Goal: Task Accomplishment & Management: Manage account settings

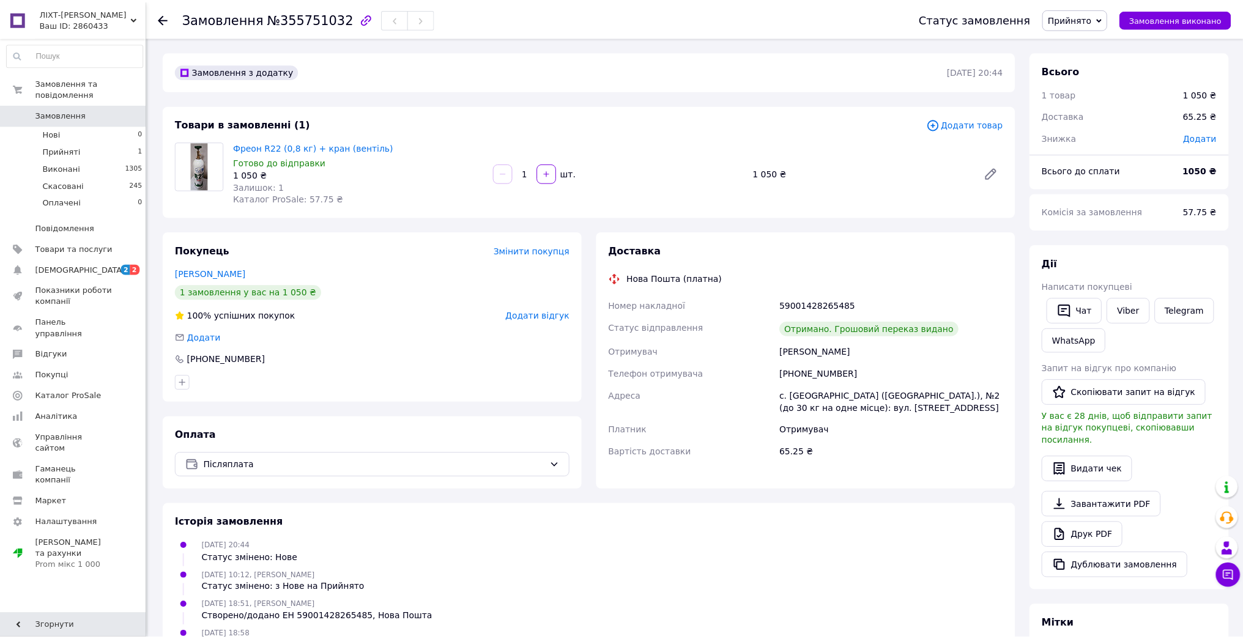
scroll to position [34, 0]
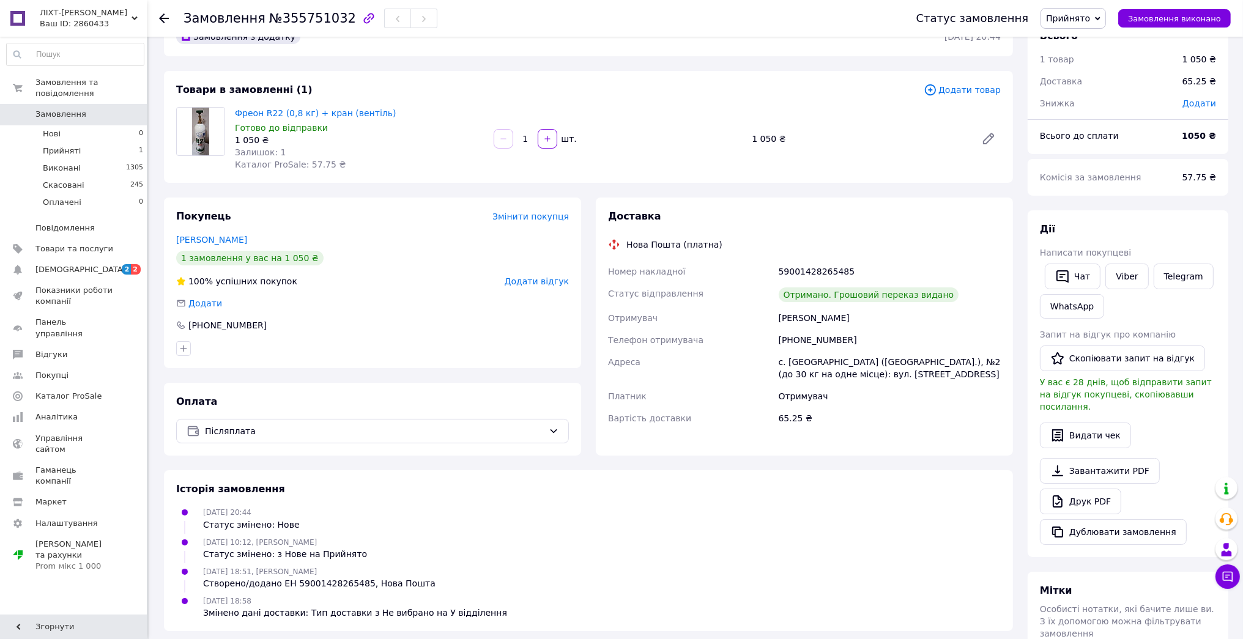
drag, startPoint x: 72, startPoint y: 0, endPoint x: 780, endPoint y: 108, distance: 716.7
click at [780, 108] on div "Фреон R22 (0,8 кг) + кран (вентіль) Готово до відправки 1 050 ₴ Залишок: 1 Ката…" at bounding box center [618, 139] width 776 height 69
click at [102, 265] on link "[DEMOGRAPHIC_DATA] 2 2" at bounding box center [75, 269] width 151 height 21
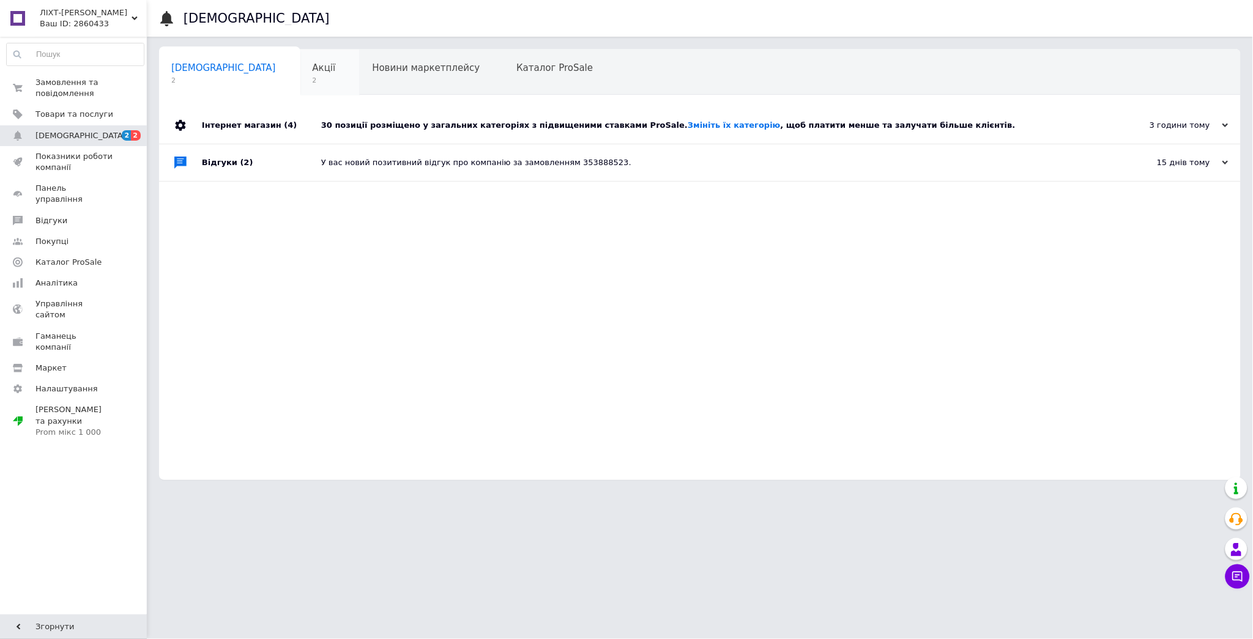
click at [300, 80] on div "Акції 2" at bounding box center [330, 73] width 60 height 46
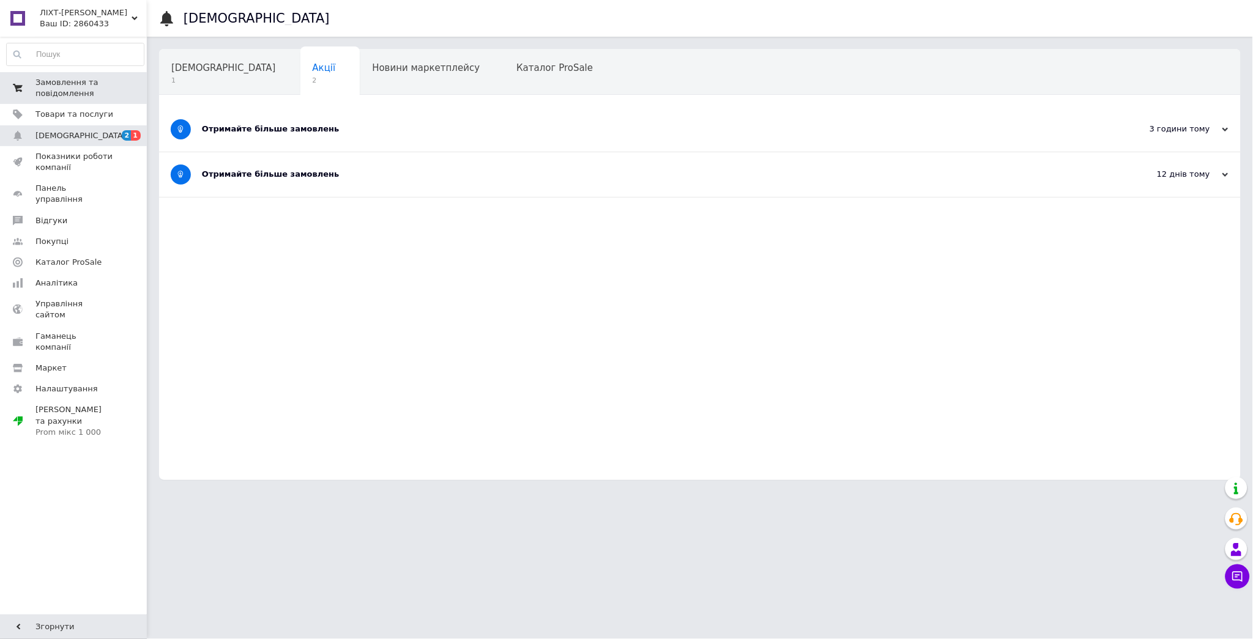
click at [97, 94] on span "Замовлення та повідомлення" at bounding box center [74, 88] width 78 height 22
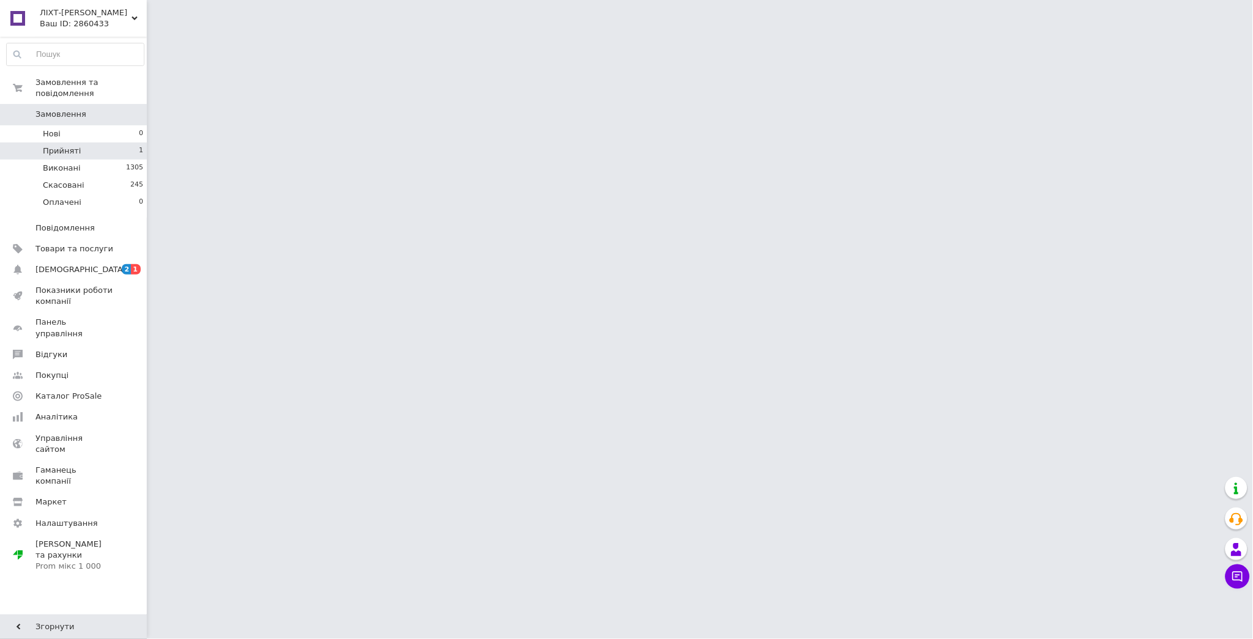
click at [95, 143] on li "Прийняті 1" at bounding box center [75, 151] width 151 height 17
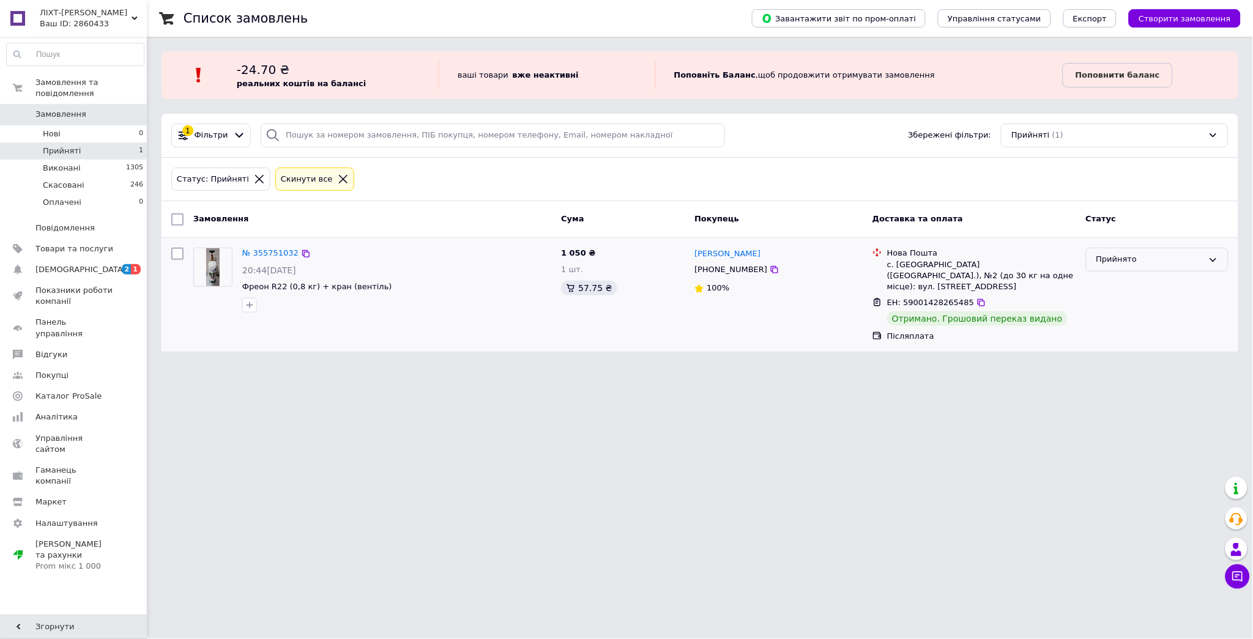
click at [1164, 263] on div "Прийнято" at bounding box center [1149, 259] width 107 height 13
click at [1148, 288] on li "Виконано" at bounding box center [1157, 285] width 141 height 23
click at [338, 179] on icon at bounding box center [343, 179] width 11 height 11
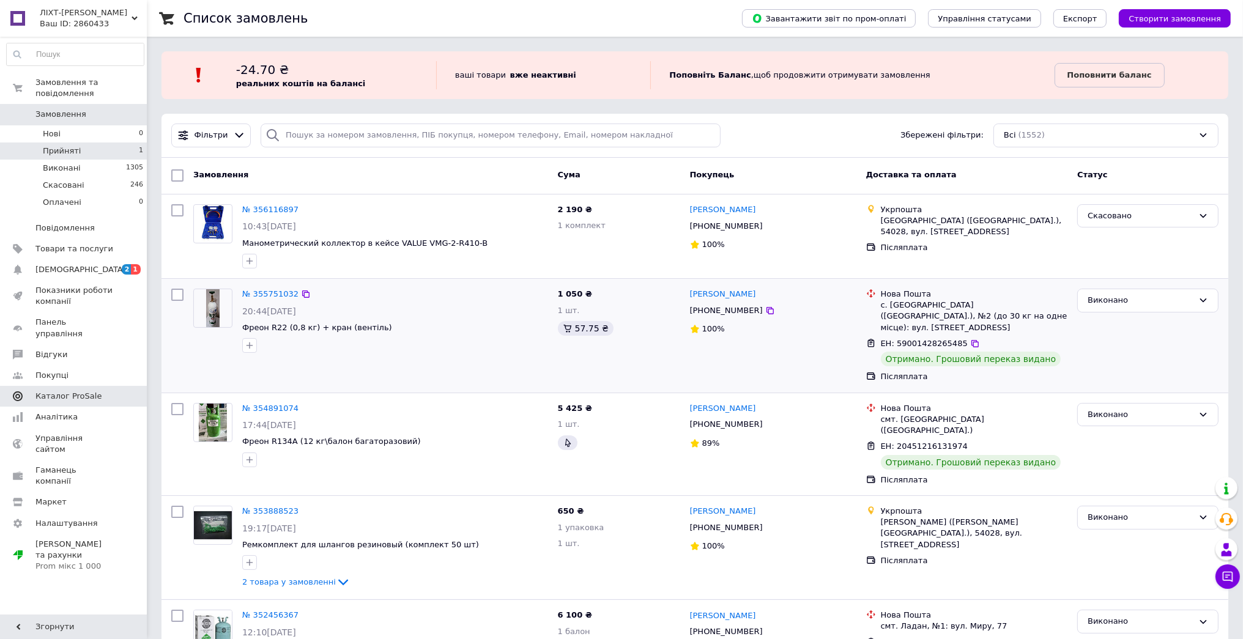
click at [100, 391] on span "Каталог ProSale" at bounding box center [74, 396] width 78 height 11
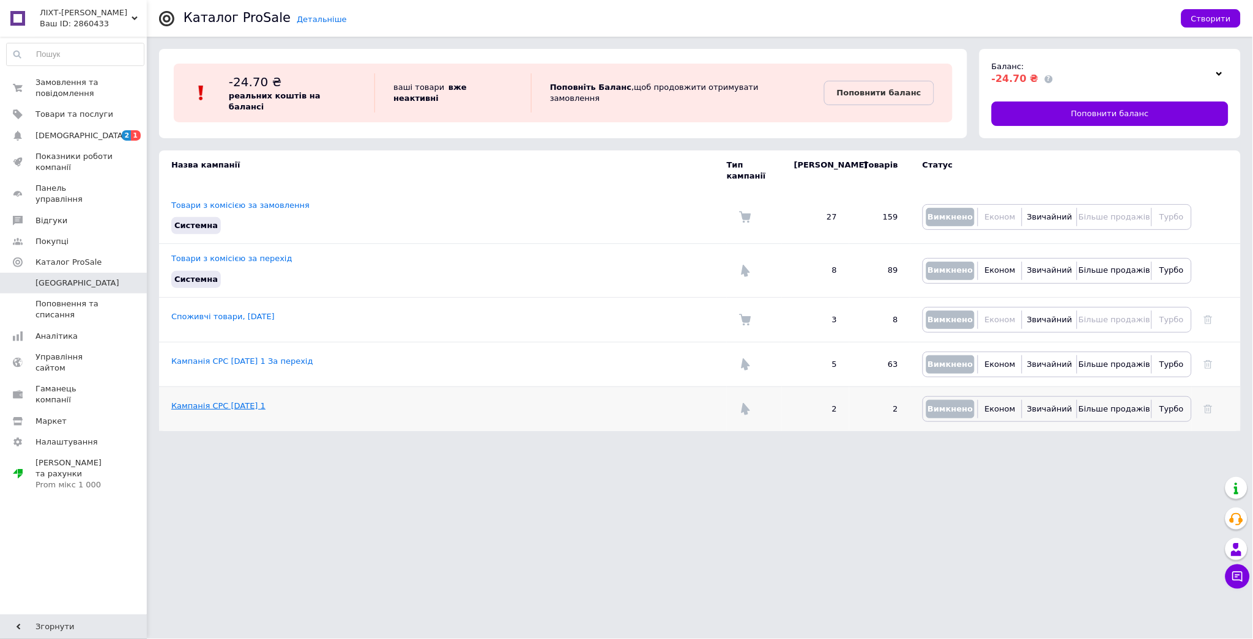
click at [257, 401] on link "Кампанія CPC [DATE] 1" at bounding box center [218, 405] width 94 height 9
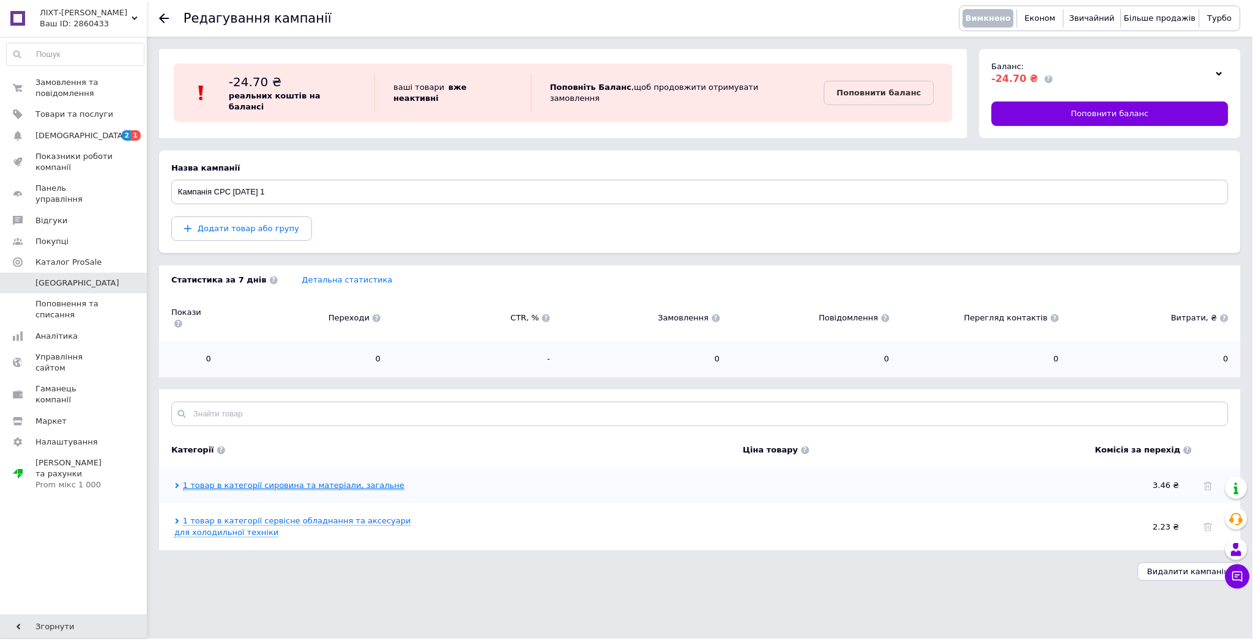
click at [273, 481] on link "1 товар в категорії сировина та матеріали, загальне" at bounding box center [293, 486] width 221 height 10
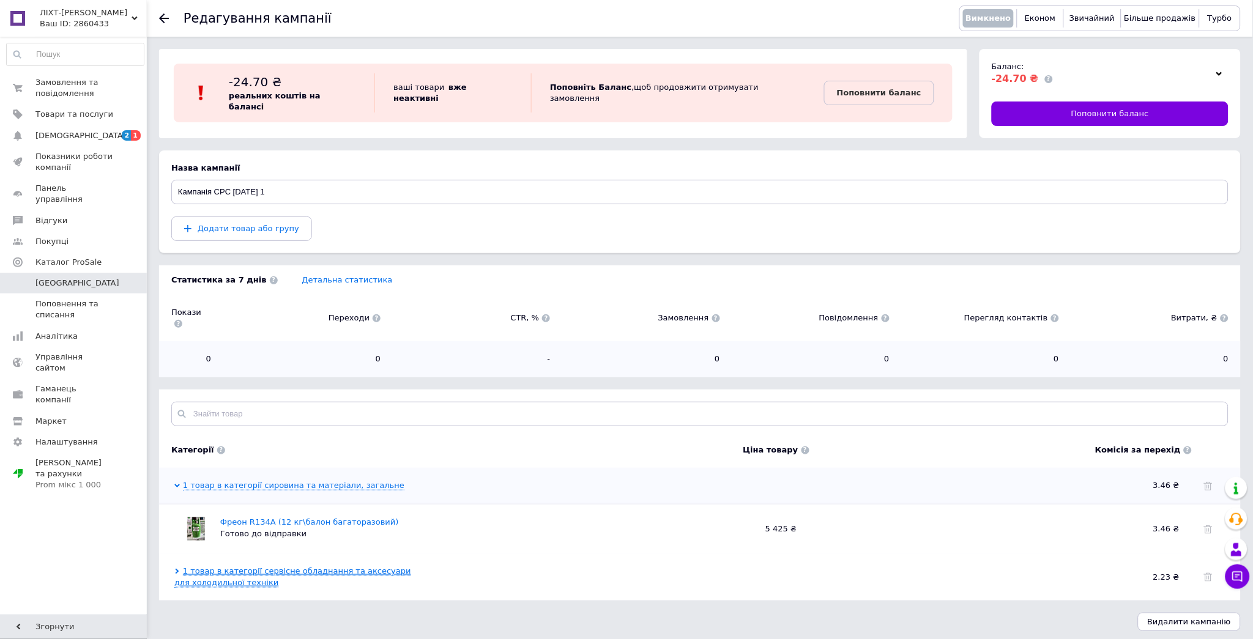
click at [369, 567] on link "1 товар в категорії сервісне обладнання та аксесуари для холодильної техніки" at bounding box center [292, 577] width 237 height 21
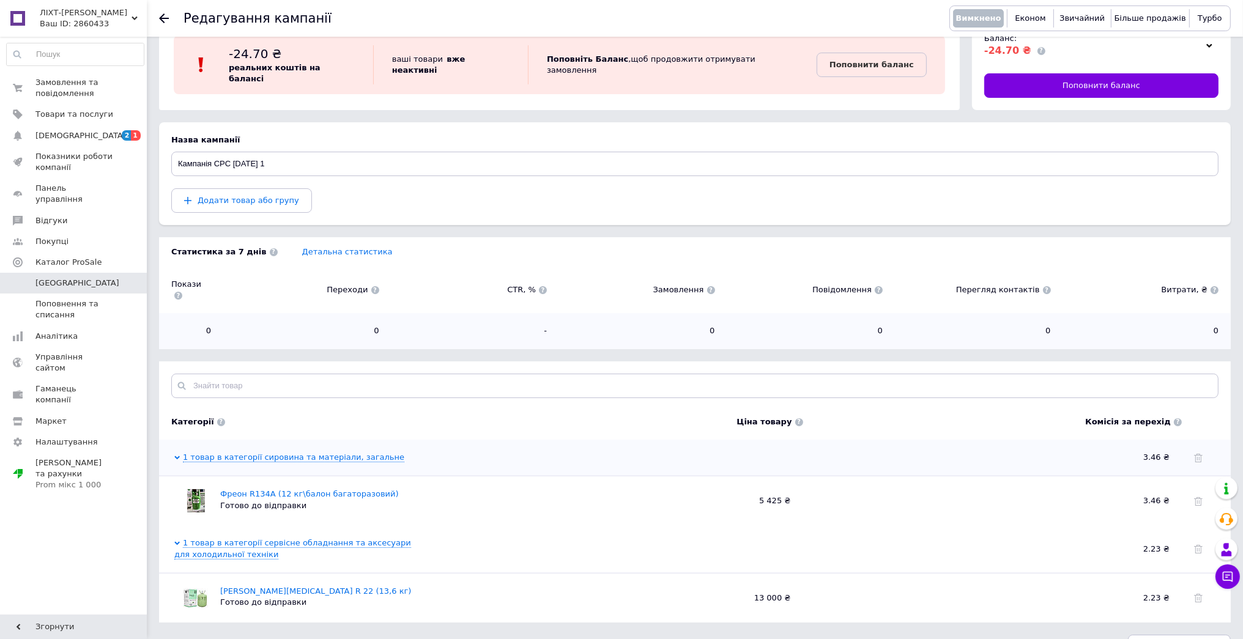
scroll to position [44, 0]
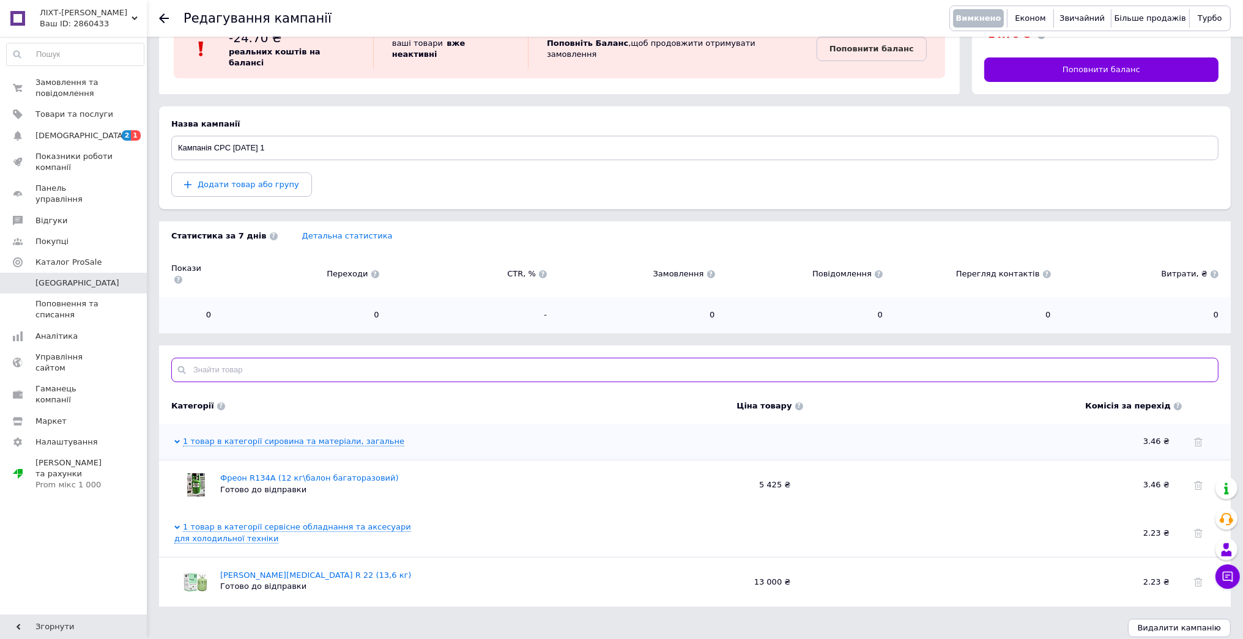
click at [316, 363] on input "text" at bounding box center [694, 370] width 1047 height 24
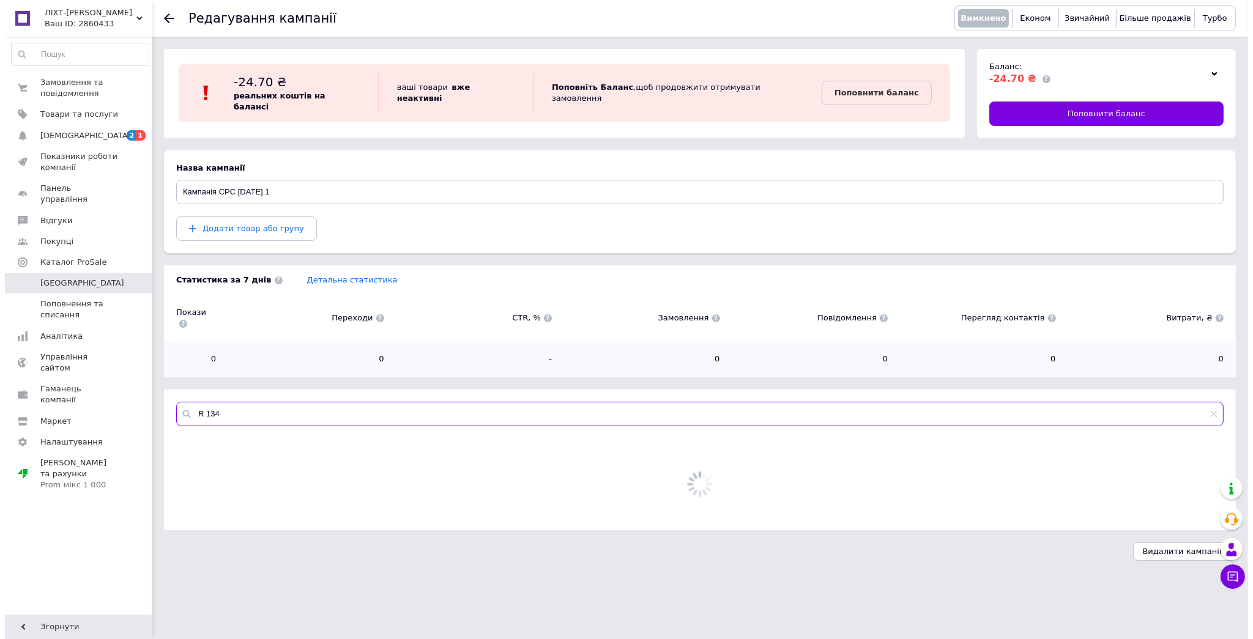
scroll to position [0, 0]
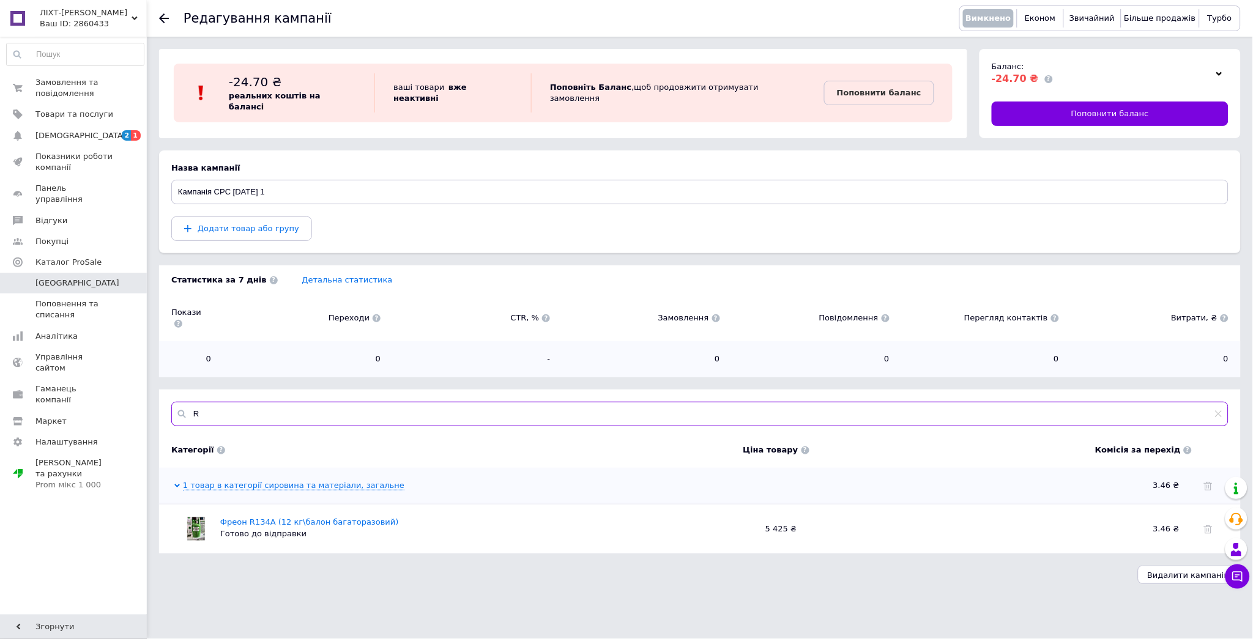
type input "R"
click at [111, 114] on span "Товари та послуги" at bounding box center [74, 114] width 78 height 11
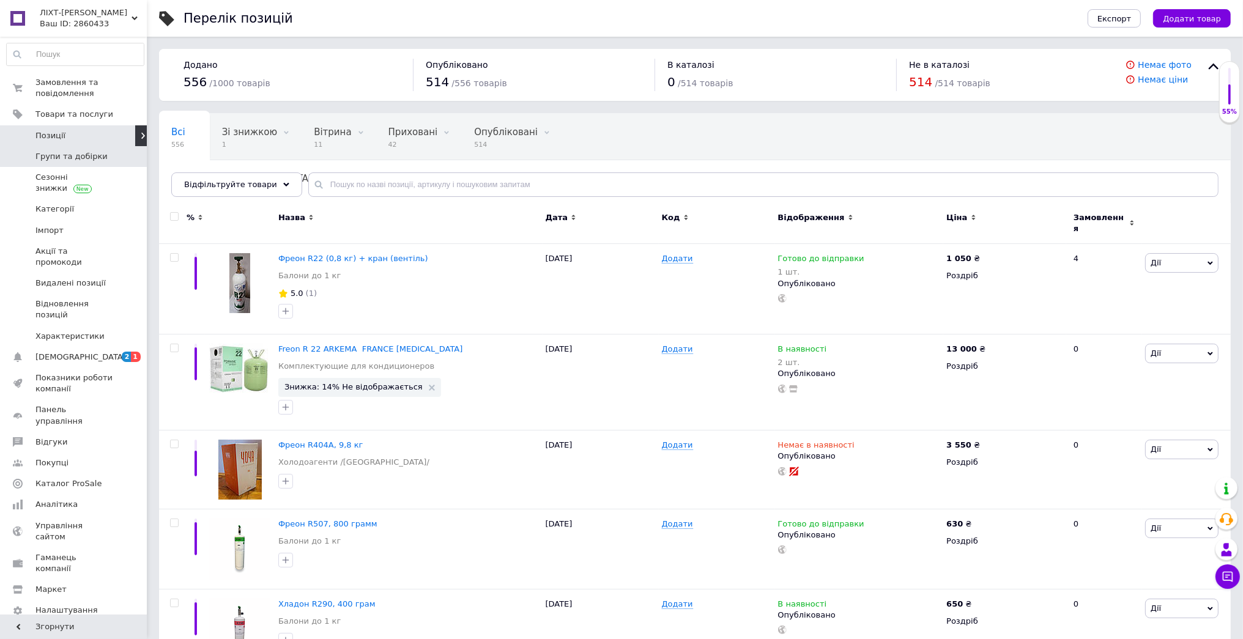
click at [105, 156] on span "Групи та добірки" at bounding box center [74, 156] width 78 height 11
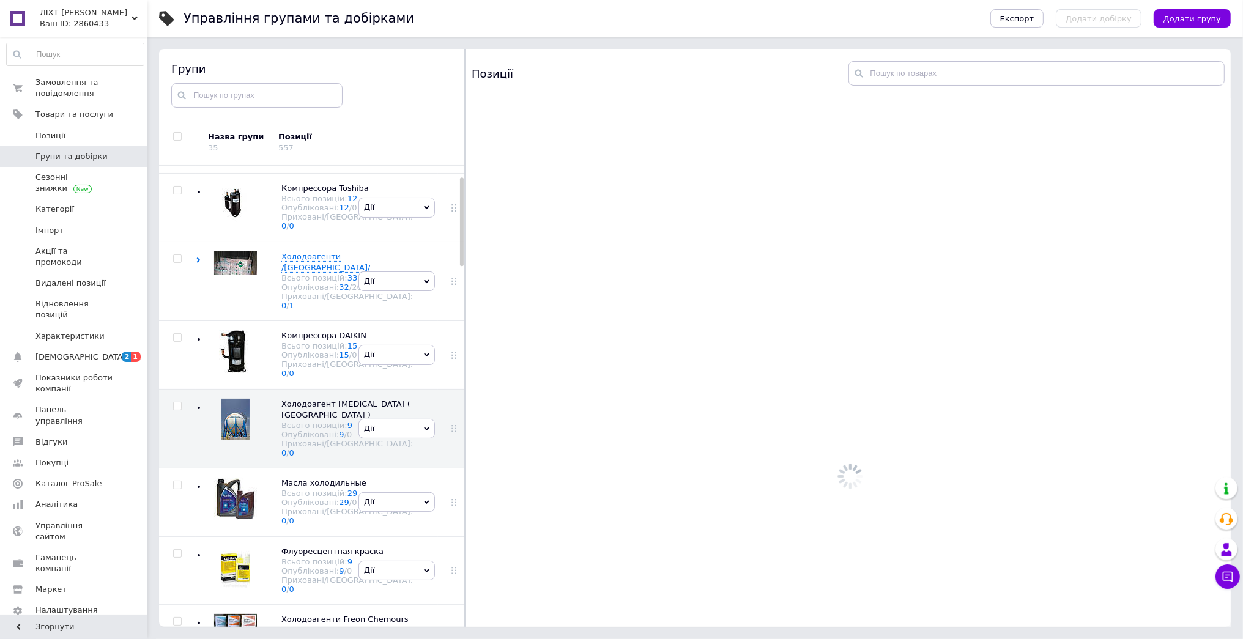
scroll to position [69, 0]
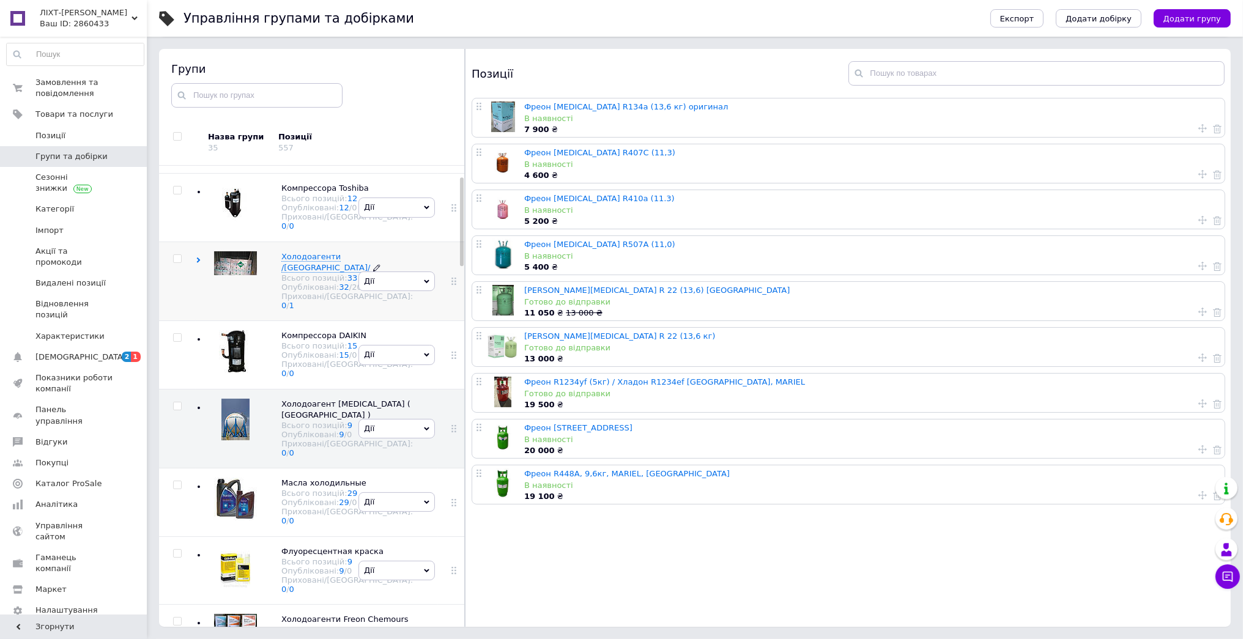
click at [306, 272] on span "Холодоагенти /Китай/" at bounding box center [325, 262] width 89 height 20
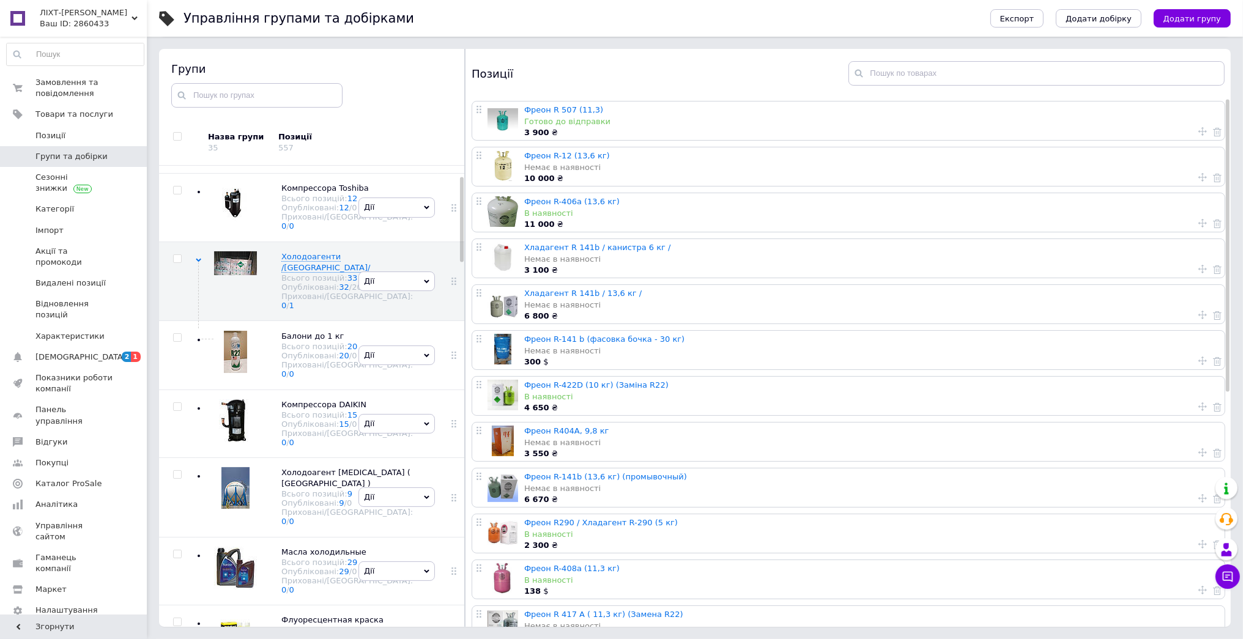
scroll to position [426, 0]
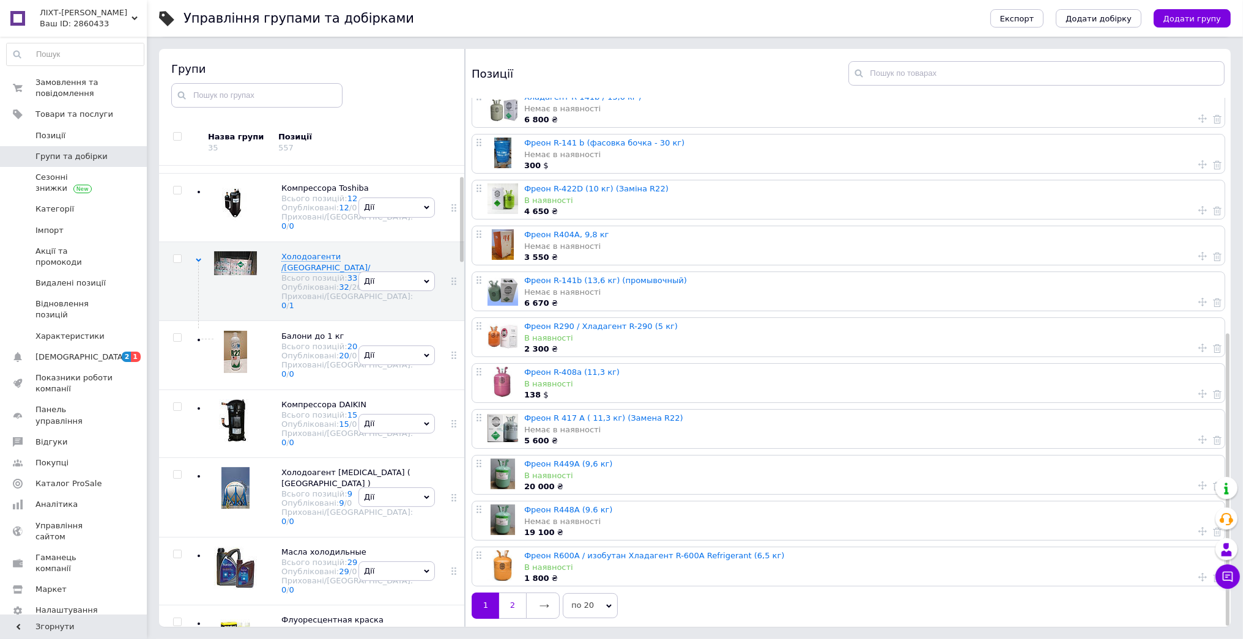
click at [513, 606] on link "2" at bounding box center [512, 606] width 27 height 26
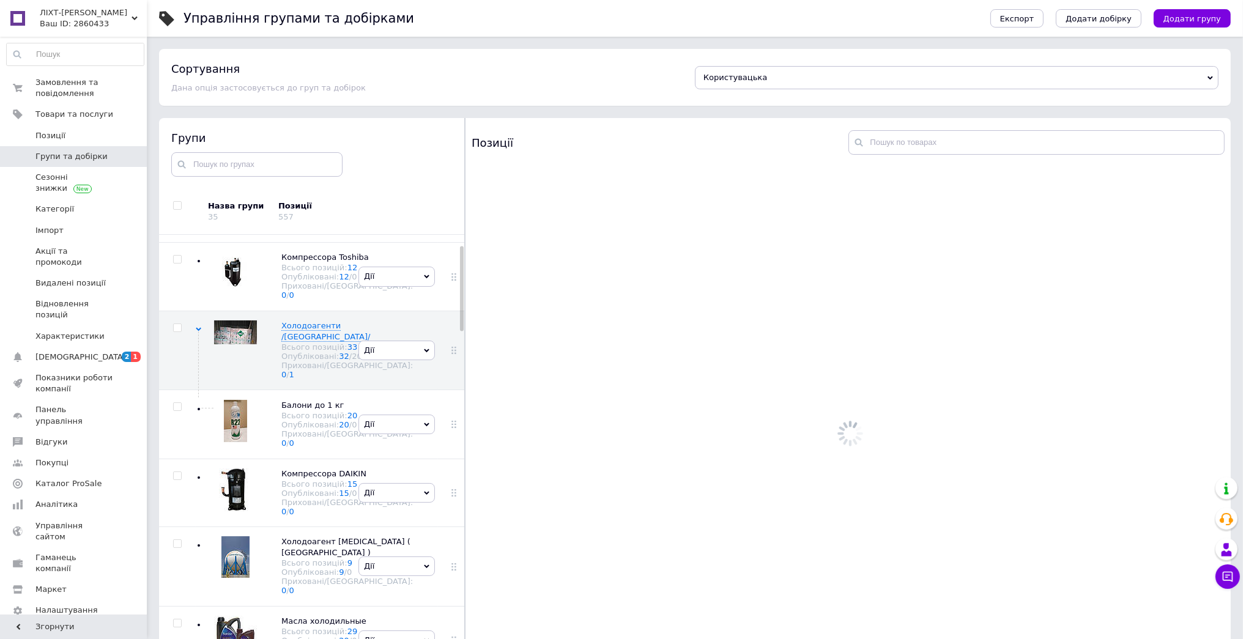
scroll to position [0, 0]
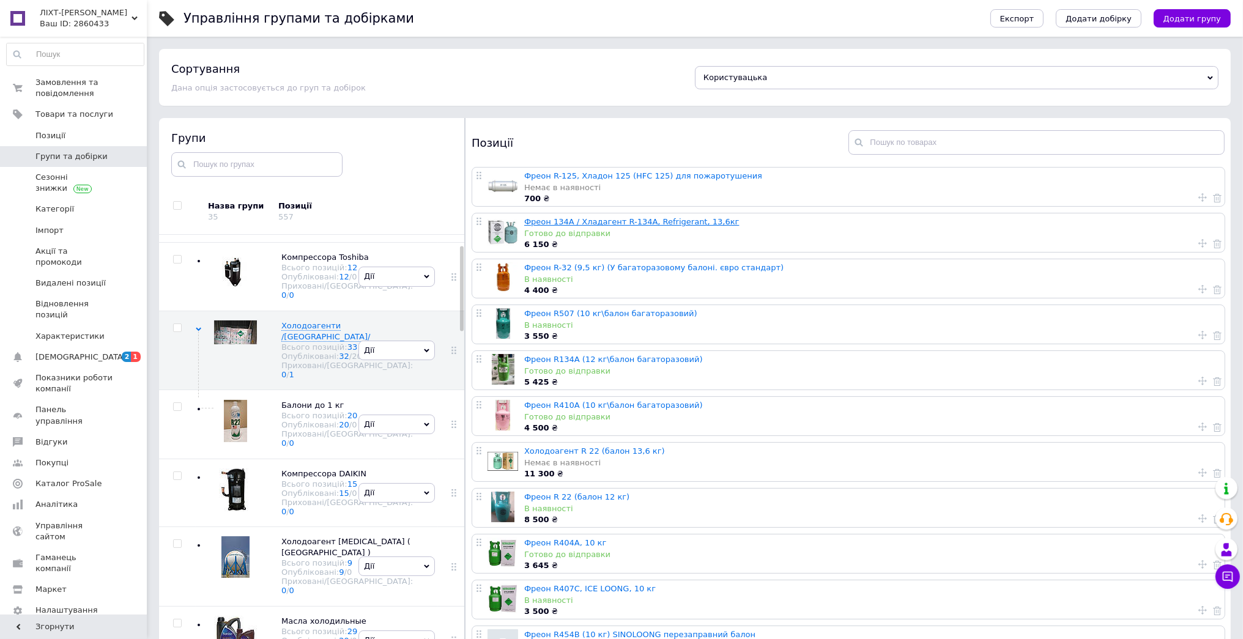
click at [641, 223] on link "Фреон 134А / Хладагент R-134A, Refrigerant, 13,6кг" at bounding box center [631, 221] width 215 height 9
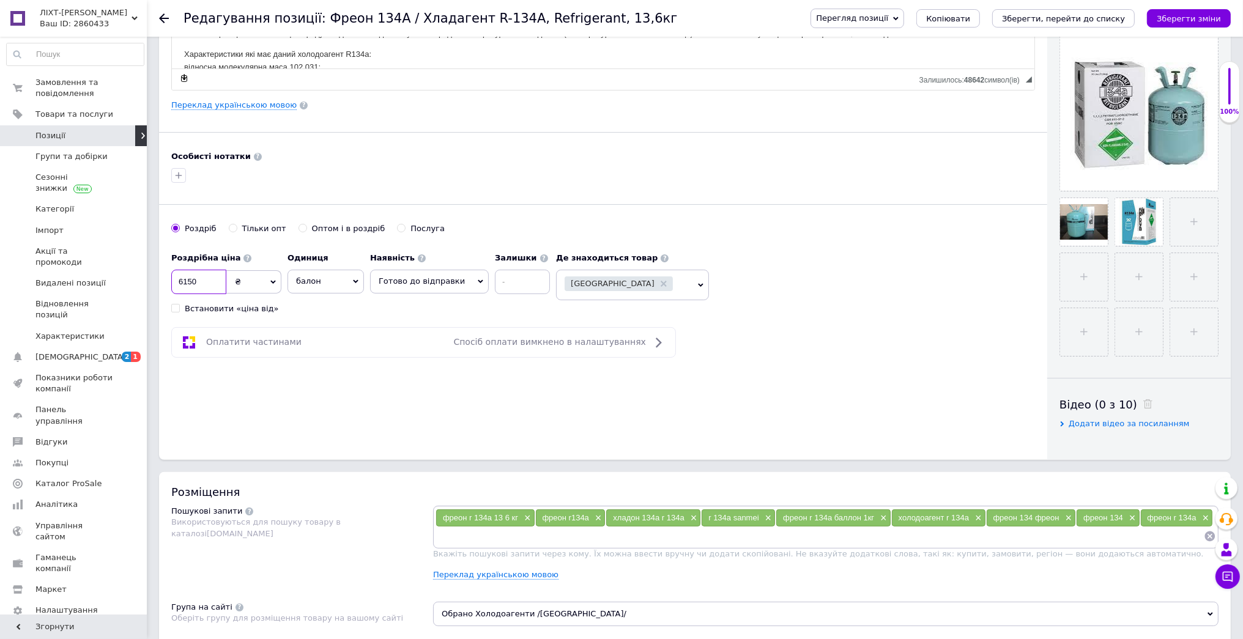
click at [192, 283] on input "6150" at bounding box center [198, 282] width 55 height 24
type input "6100"
click at [1207, 14] on icon "Зберегти зміни" at bounding box center [1189, 18] width 64 height 9
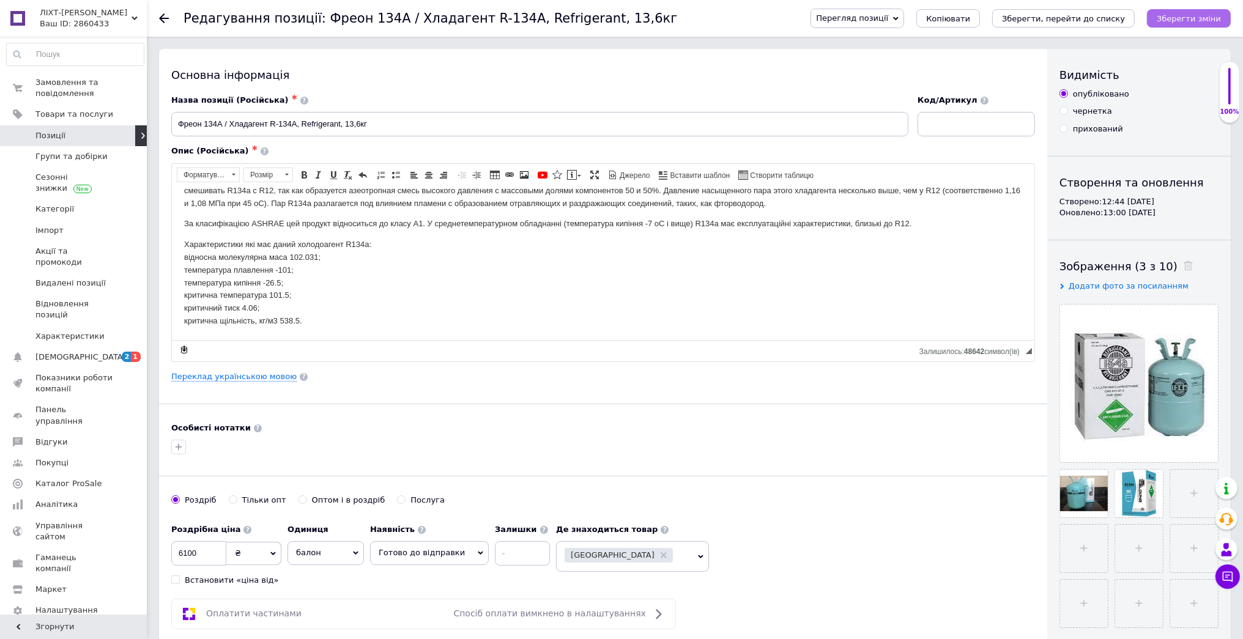
click at [1194, 22] on icon "Зберегти зміни" at bounding box center [1189, 18] width 64 height 9
click at [92, 130] on span "Позиції" at bounding box center [74, 135] width 78 height 11
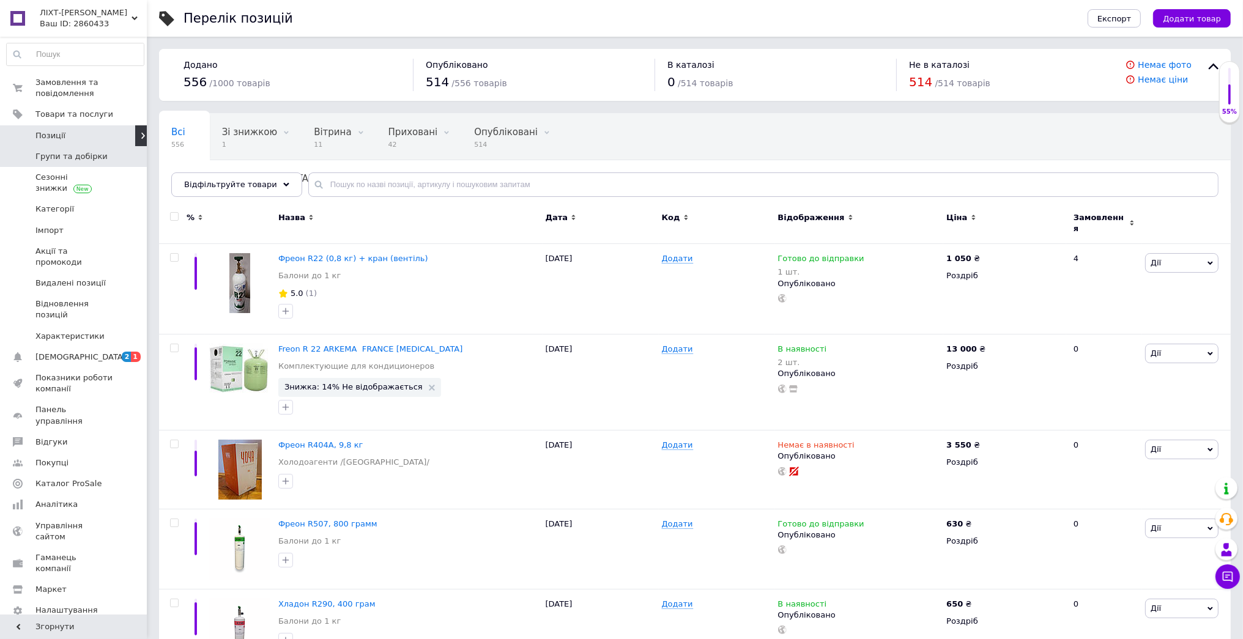
click at [81, 158] on span "Групи та добірки" at bounding box center [71, 156] width 72 height 11
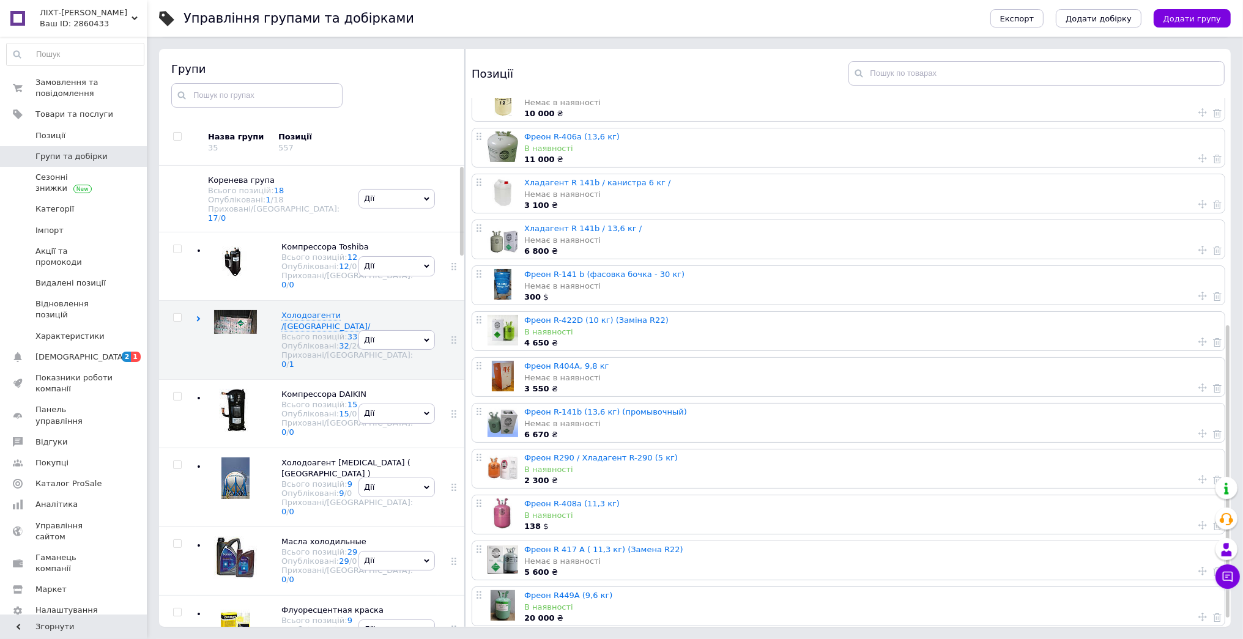
scroll to position [426, 0]
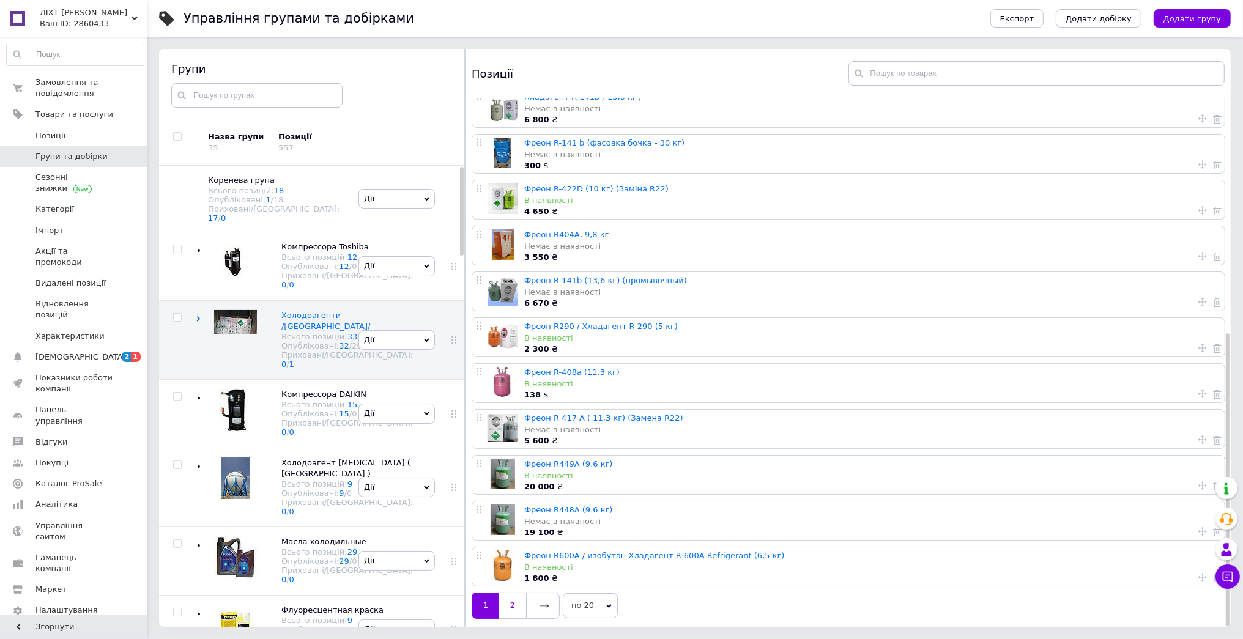
click at [515, 601] on link "2" at bounding box center [512, 606] width 27 height 26
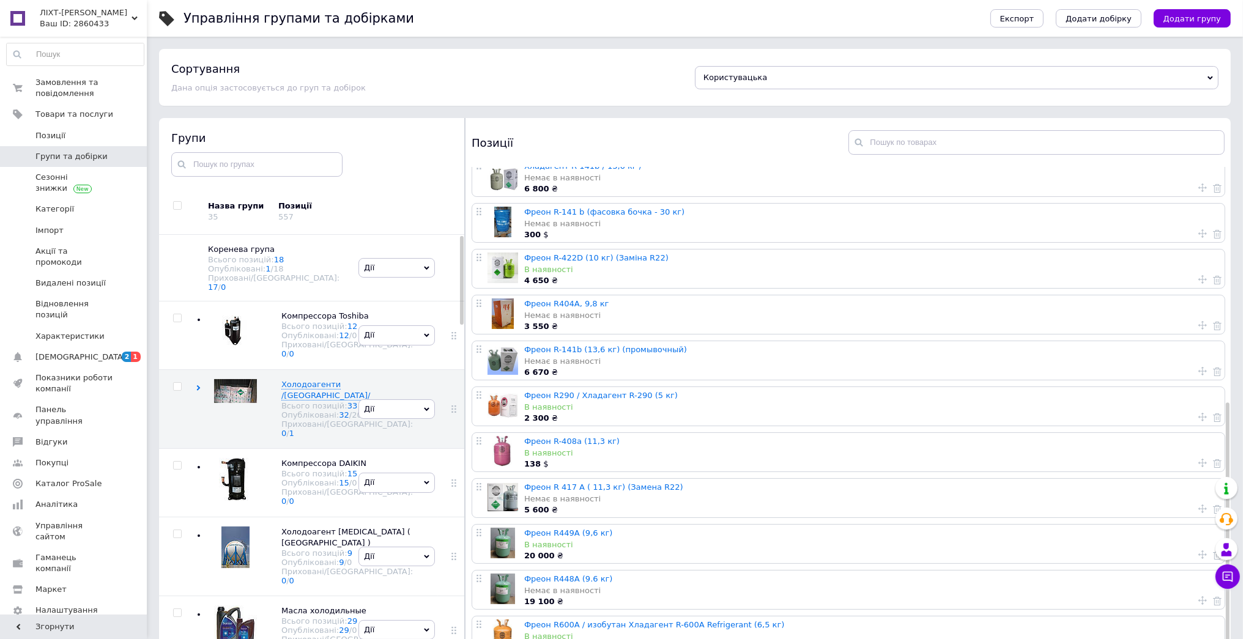
scroll to position [0, 0]
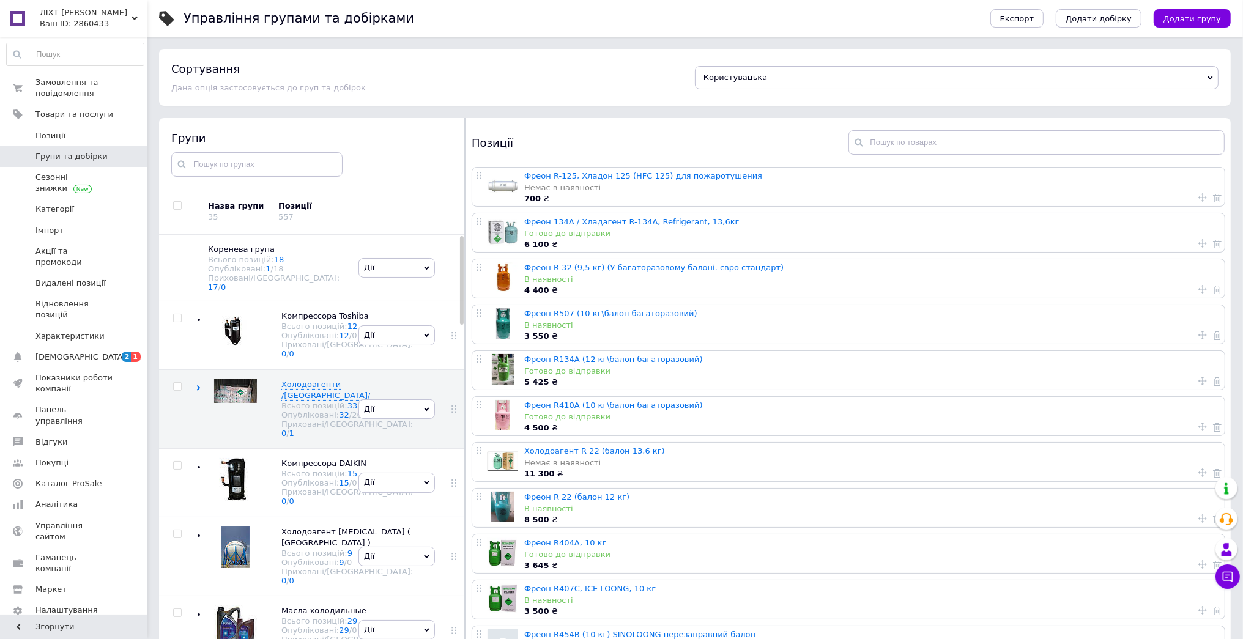
click at [674, 231] on div "Готово до відправки" at bounding box center [871, 233] width 694 height 11
click at [674, 226] on link "Фреон 134А / Хладагент R-134A, Refrigerant, 13,6кг" at bounding box center [631, 221] width 215 height 9
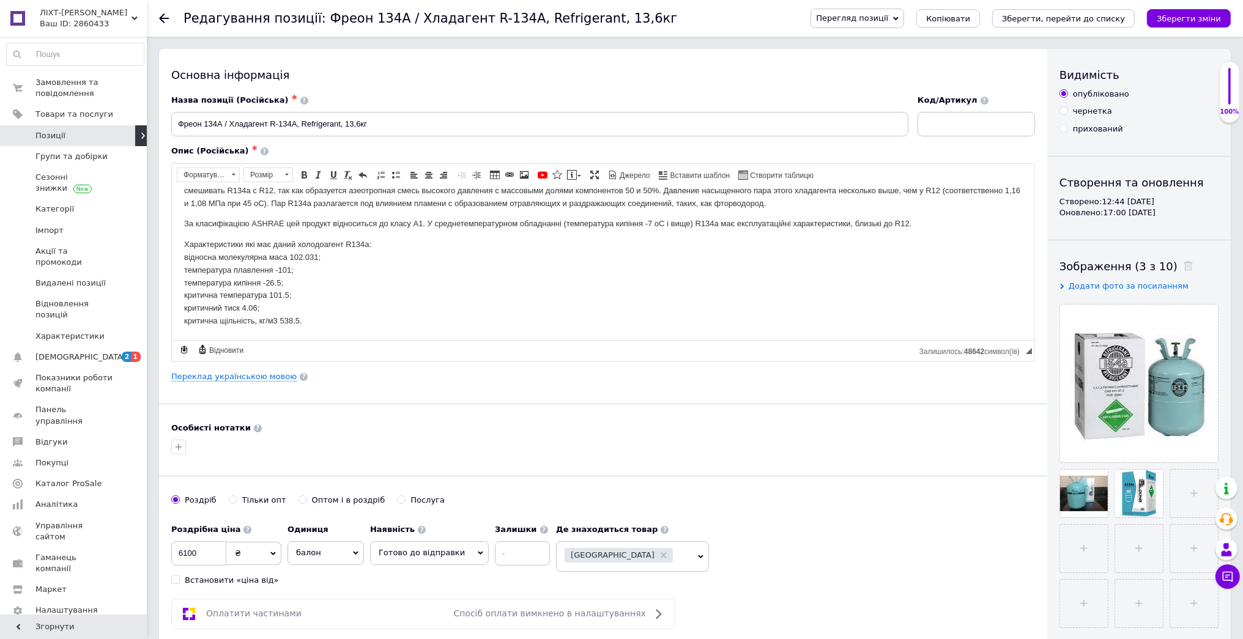
click at [904, 21] on span "Перегляд позиції" at bounding box center [858, 19] width 94 height 20
click at [785, 73] on div "Основна інформація" at bounding box center [603, 74] width 864 height 15
drag, startPoint x: 361, startPoint y: 125, endPoint x: 381, endPoint y: 128, distance: 20.4
click at [362, 126] on input "Фреон 134А / Хладагент R-134A, Refrigerant, 13,6кг" at bounding box center [539, 124] width 737 height 24
type input "Фреон 134А / Хладагент R-134A, Refrigerant, 13,6 кг"
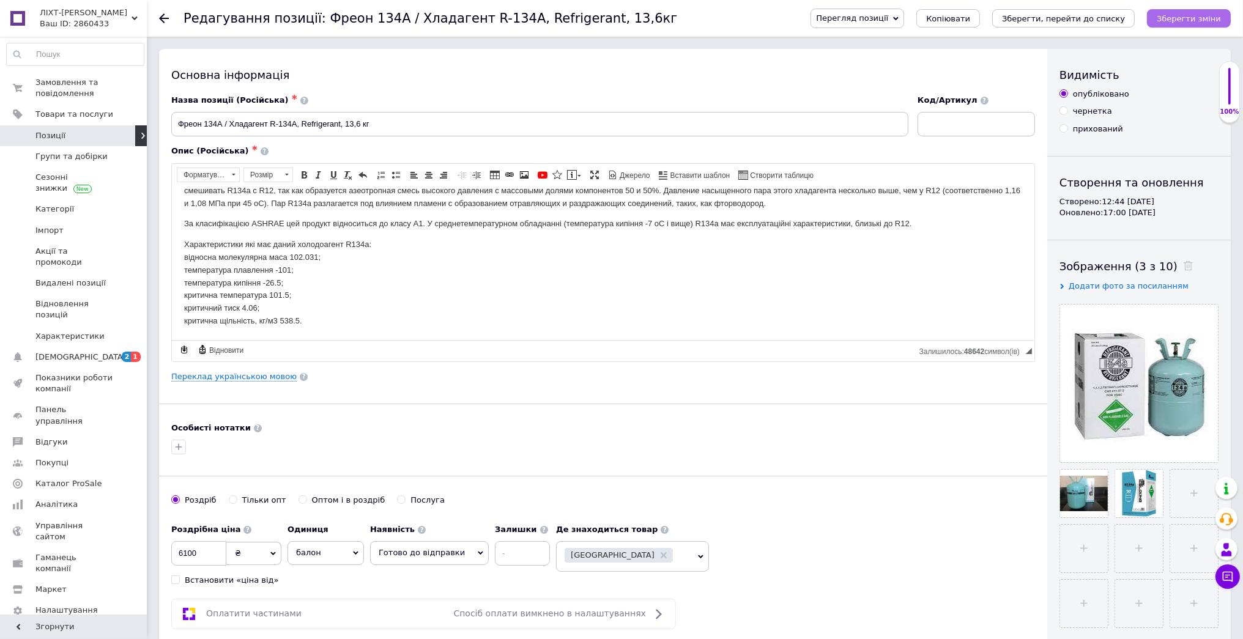
click at [1181, 17] on icon "Зберегти зміни" at bounding box center [1189, 18] width 64 height 9
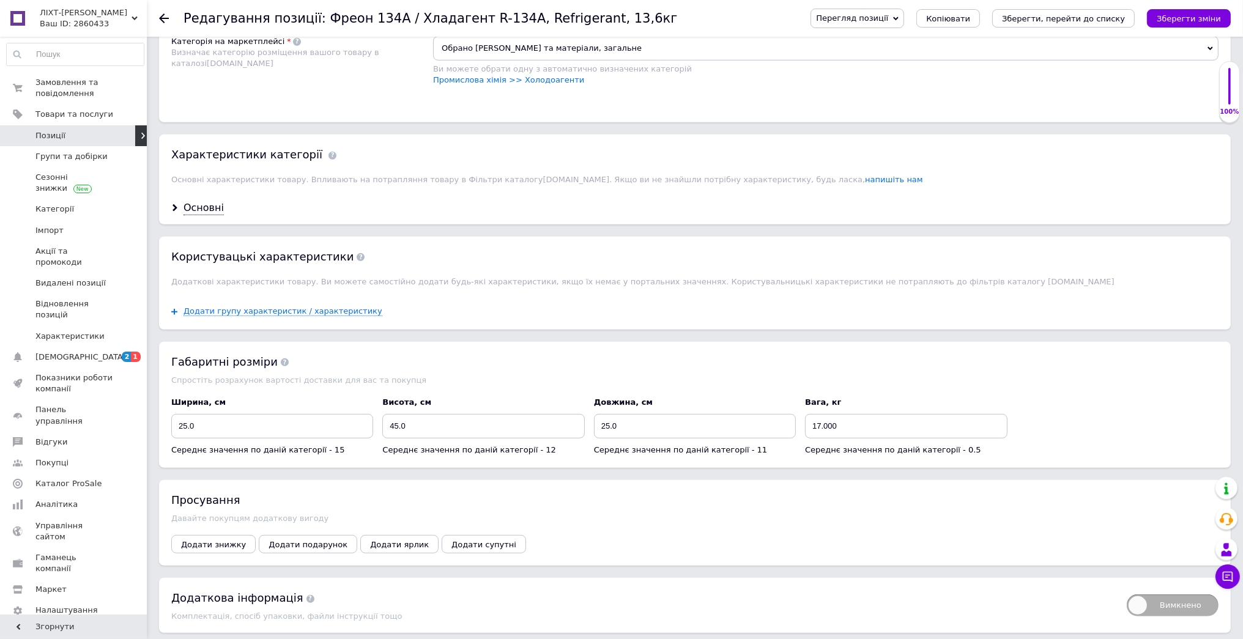
scroll to position [1043, 0]
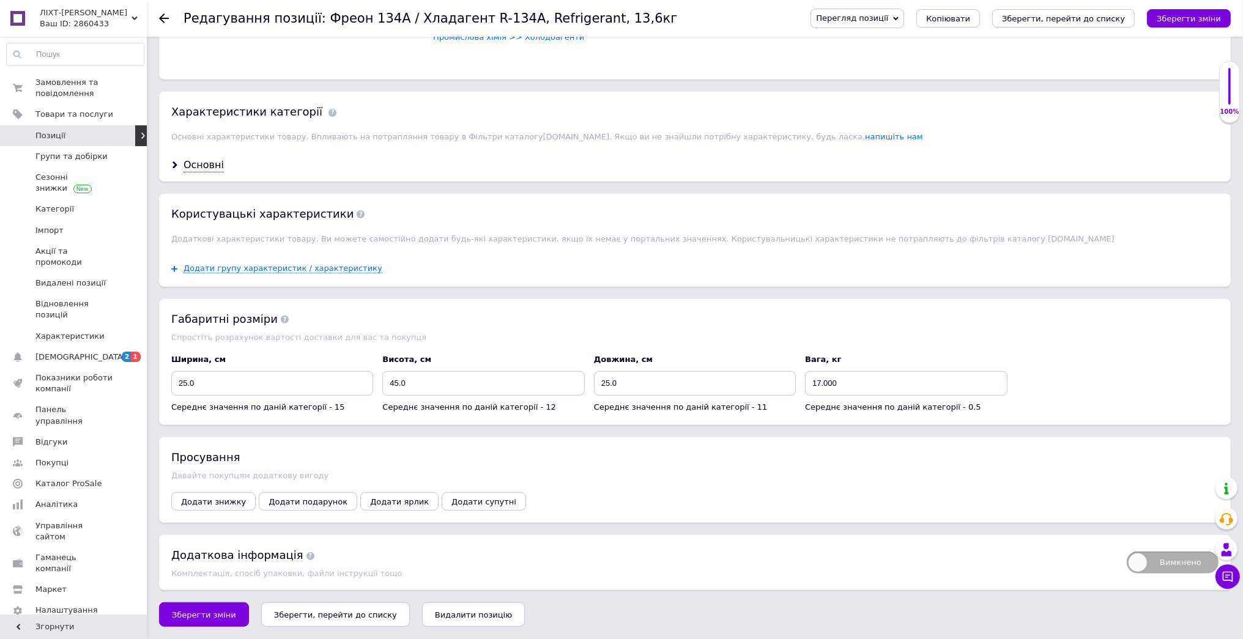
click at [96, 130] on span "Позиції" at bounding box center [74, 135] width 78 height 11
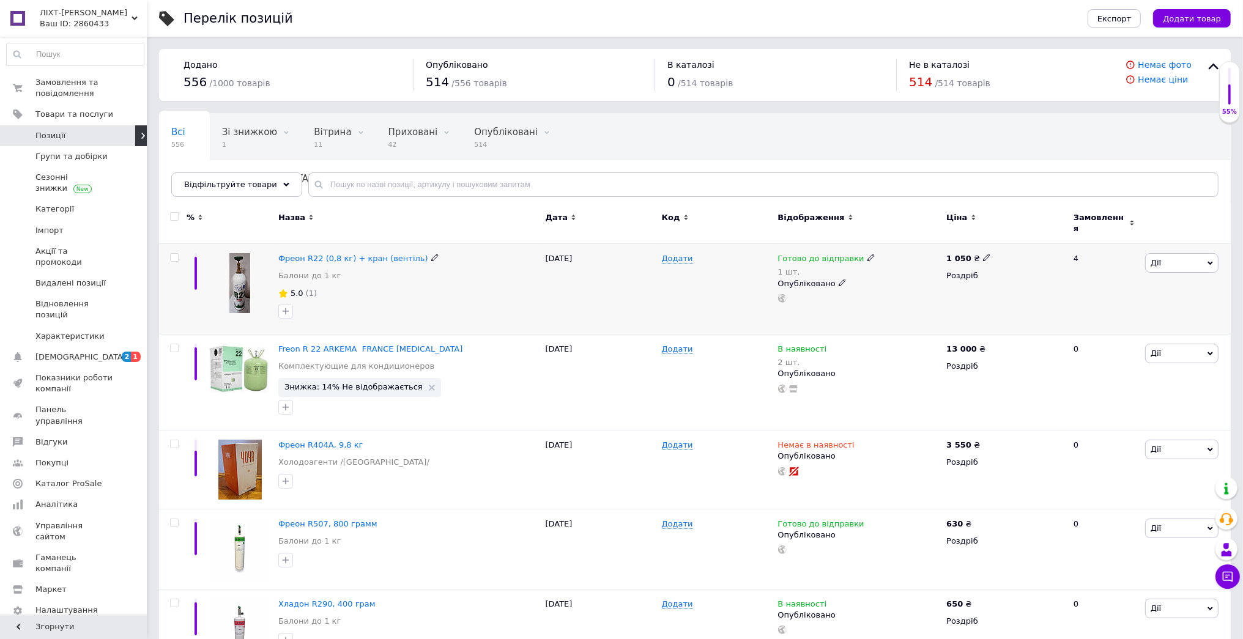
click at [1214, 255] on span "Дії" at bounding box center [1181, 263] width 73 height 20
click at [1008, 302] on div "1 050 ₴ Роздріб" at bounding box center [1004, 289] width 123 height 91
click at [496, 173] on input "text" at bounding box center [763, 185] width 910 height 24
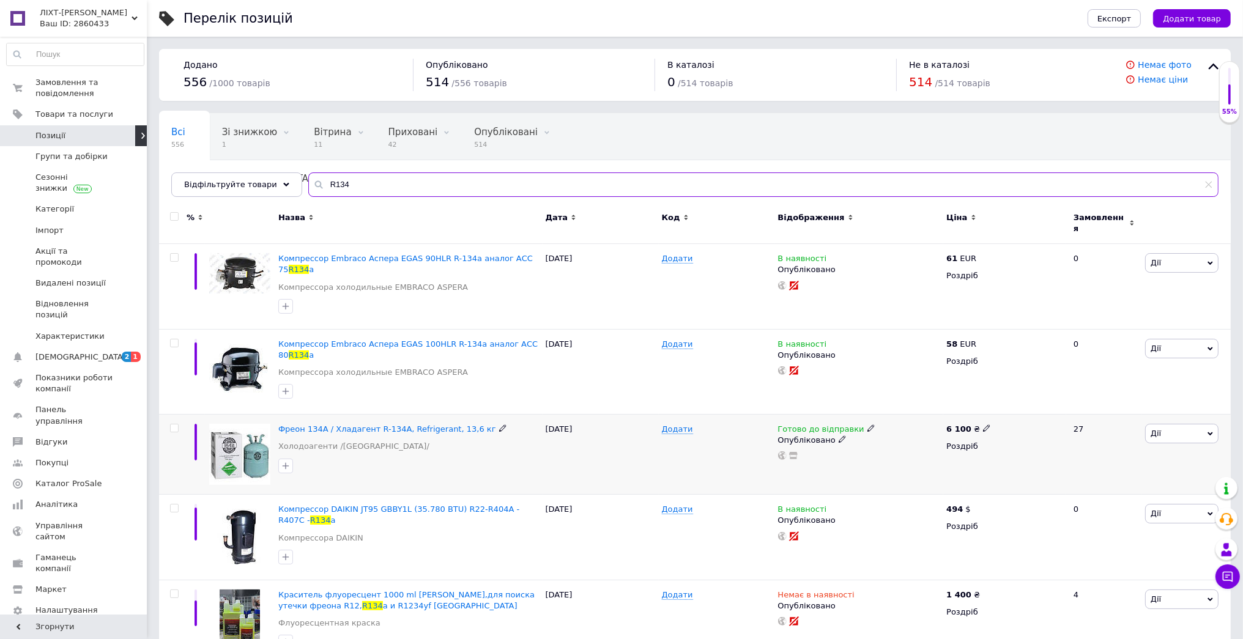
type input "R134"
click at [1210, 431] on icon at bounding box center [1211, 434] width 6 height 6
click at [1141, 604] on li "Додати в кампанію Каталог ProSale" at bounding box center [1137, 612] width 162 height 17
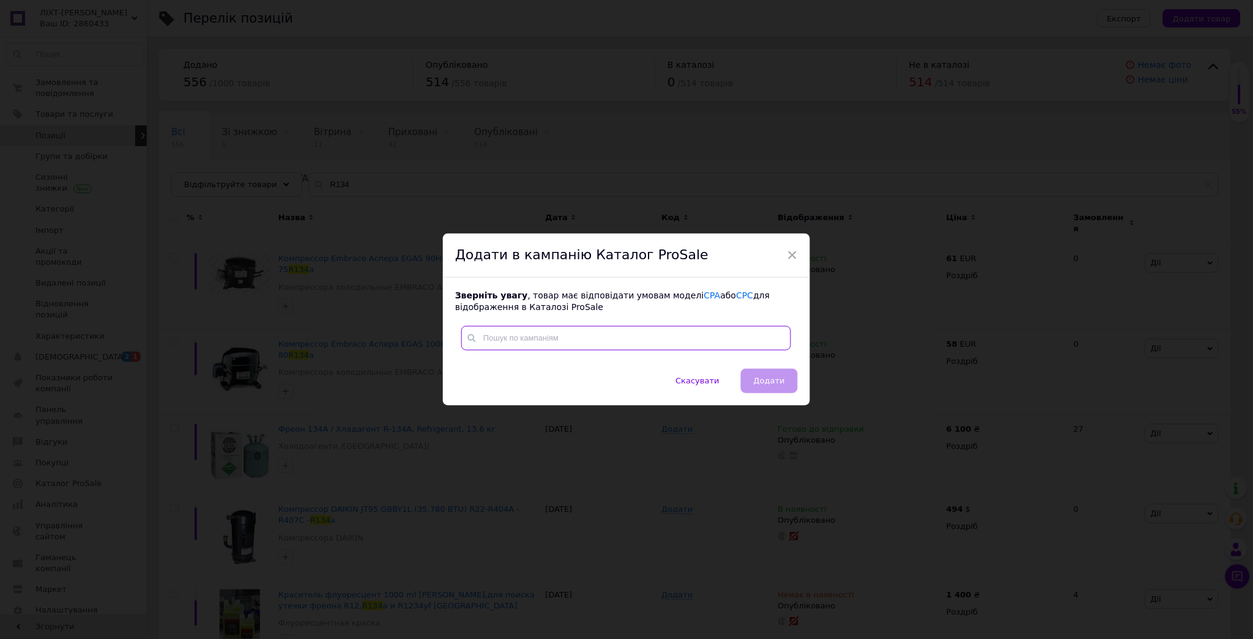
click at [639, 335] on input "text" at bounding box center [626, 338] width 330 height 24
click at [704, 296] on link "CPA" at bounding box center [712, 296] width 17 height 10
click at [644, 335] on input "text" at bounding box center [626, 338] width 330 height 24
type input "СРС"
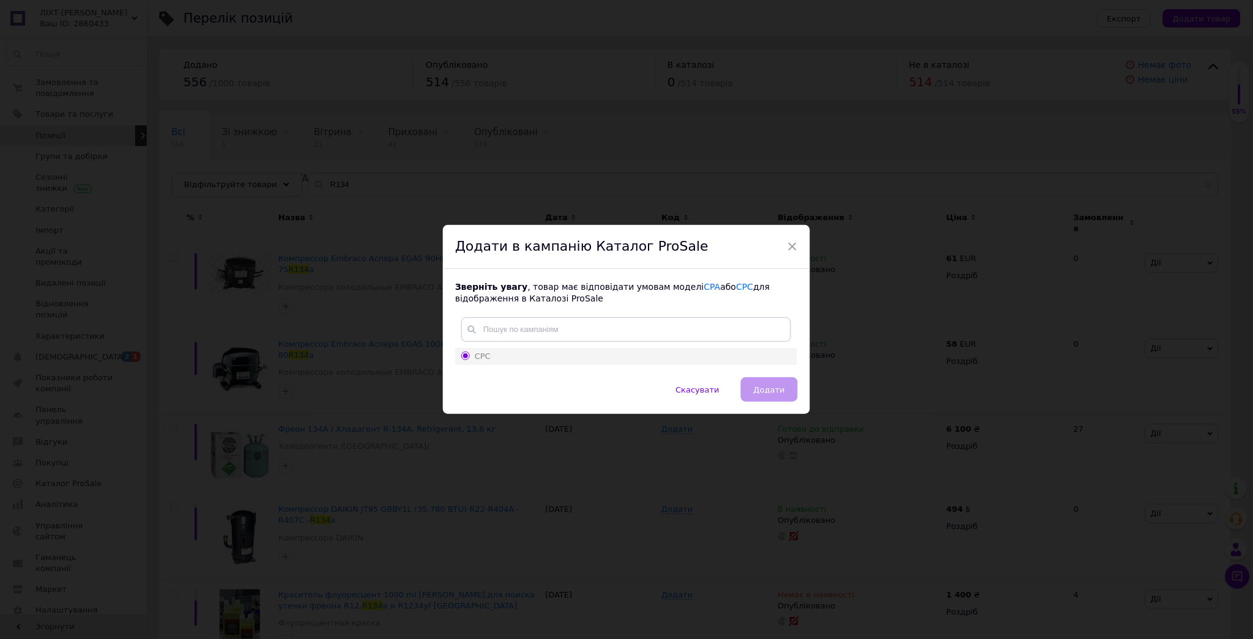
click at [475, 358] on span "СРС" at bounding box center [483, 356] width 16 height 9
click at [469, 358] on input "СРС" at bounding box center [465, 356] width 8 height 8
click at [506, 330] on input "text" at bounding box center [626, 330] width 330 height 24
type input "СРА"
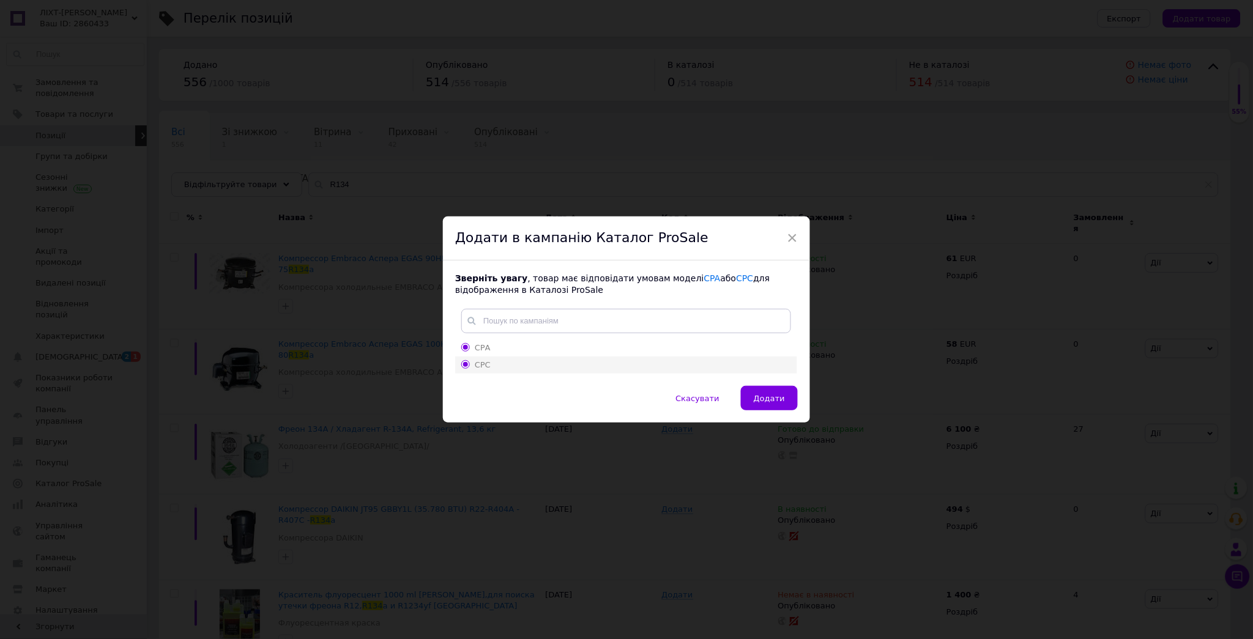
click at [465, 363] on input "СРС" at bounding box center [465, 364] width 8 height 8
click at [464, 344] on input "СРА" at bounding box center [465, 347] width 8 height 8
radio input "true"
click at [463, 364] on input "СРС" at bounding box center [465, 364] width 8 height 8
radio input "true"
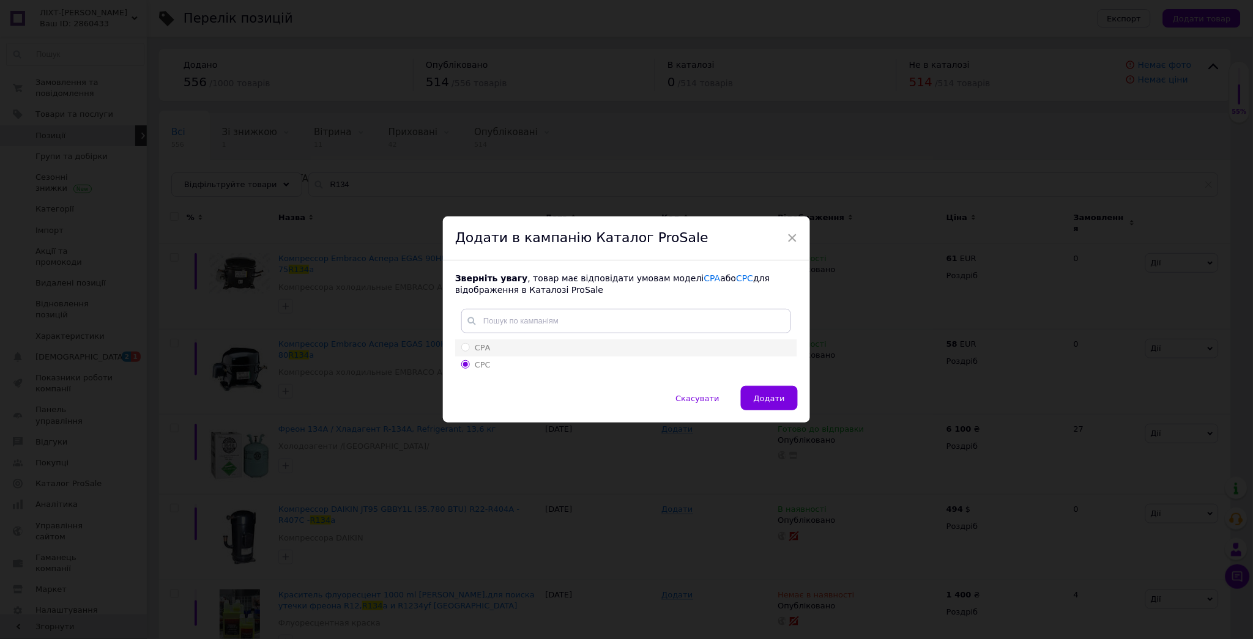
click at [463, 348] on input "СРА" at bounding box center [465, 347] width 8 height 8
radio input "true"
click at [463, 366] on input "СРС" at bounding box center [465, 364] width 8 height 8
radio input "true"
click at [772, 395] on span "Додати" at bounding box center [769, 398] width 31 height 9
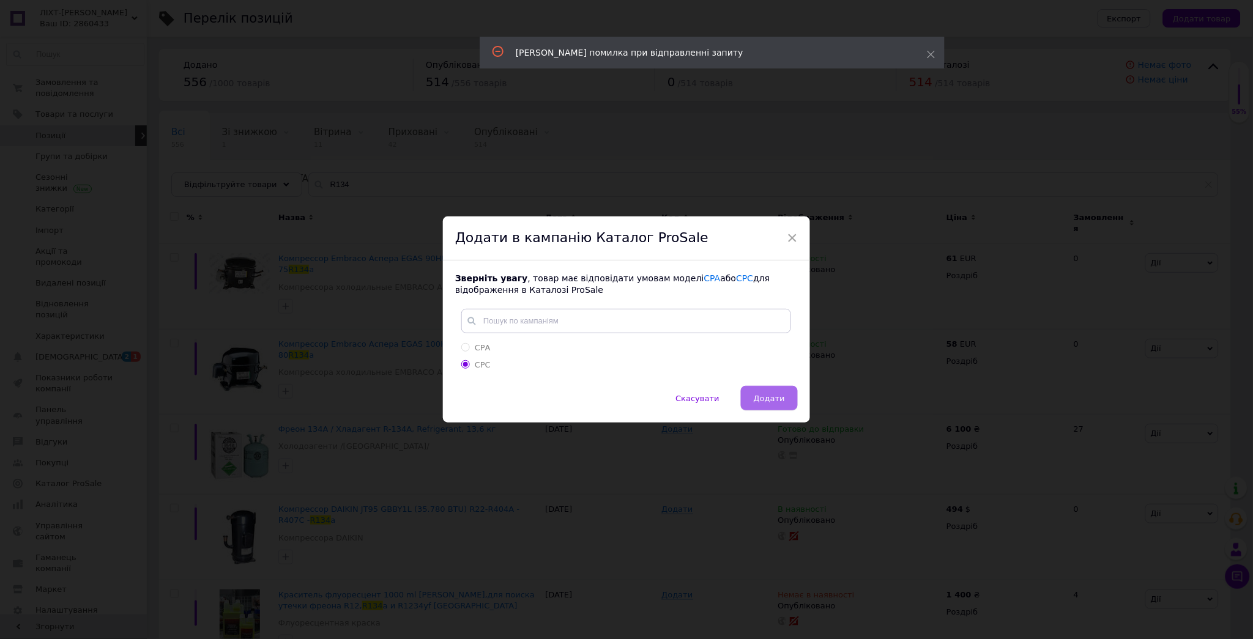
click at [773, 401] on span "Додати" at bounding box center [769, 398] width 31 height 9
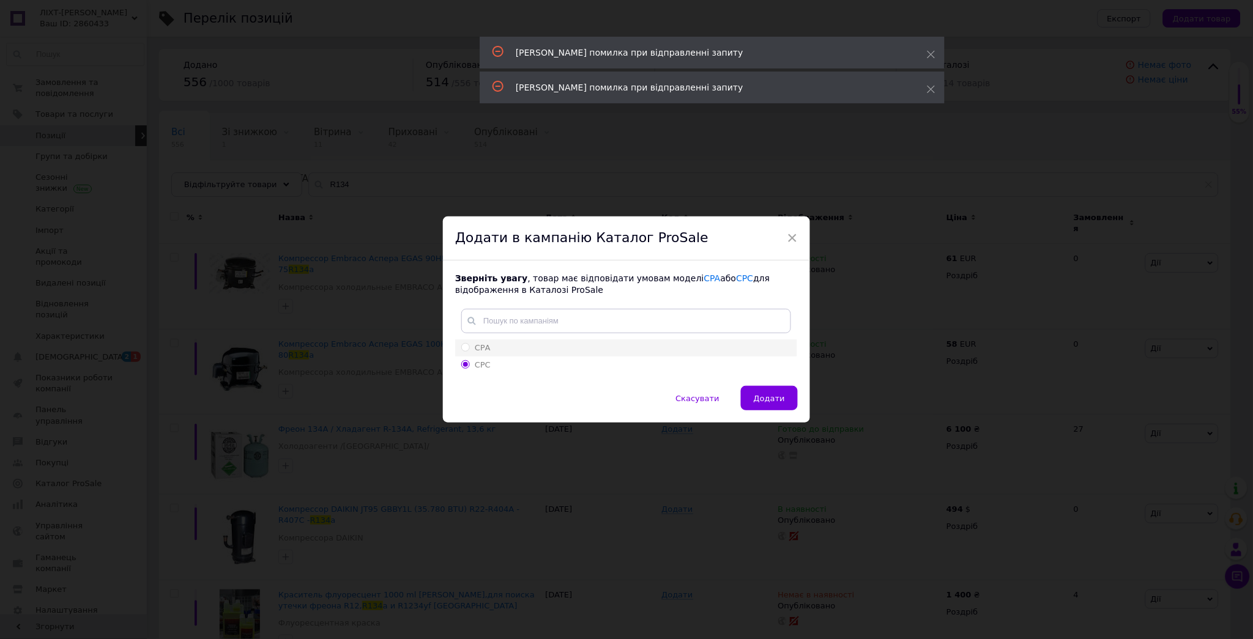
click at [464, 349] on input "СРА" at bounding box center [465, 347] width 8 height 8
radio input "true"
radio input "false"
click at [934, 86] on use at bounding box center [932, 90] width 8 height 8
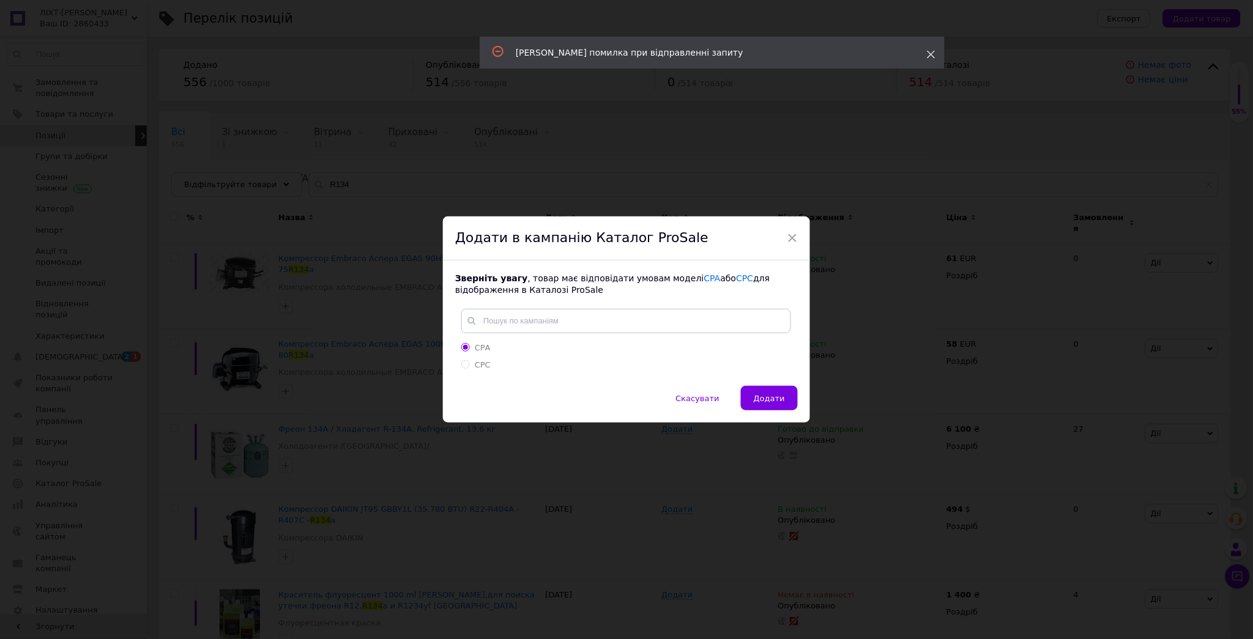
click at [935, 53] on icon at bounding box center [931, 54] width 9 height 9
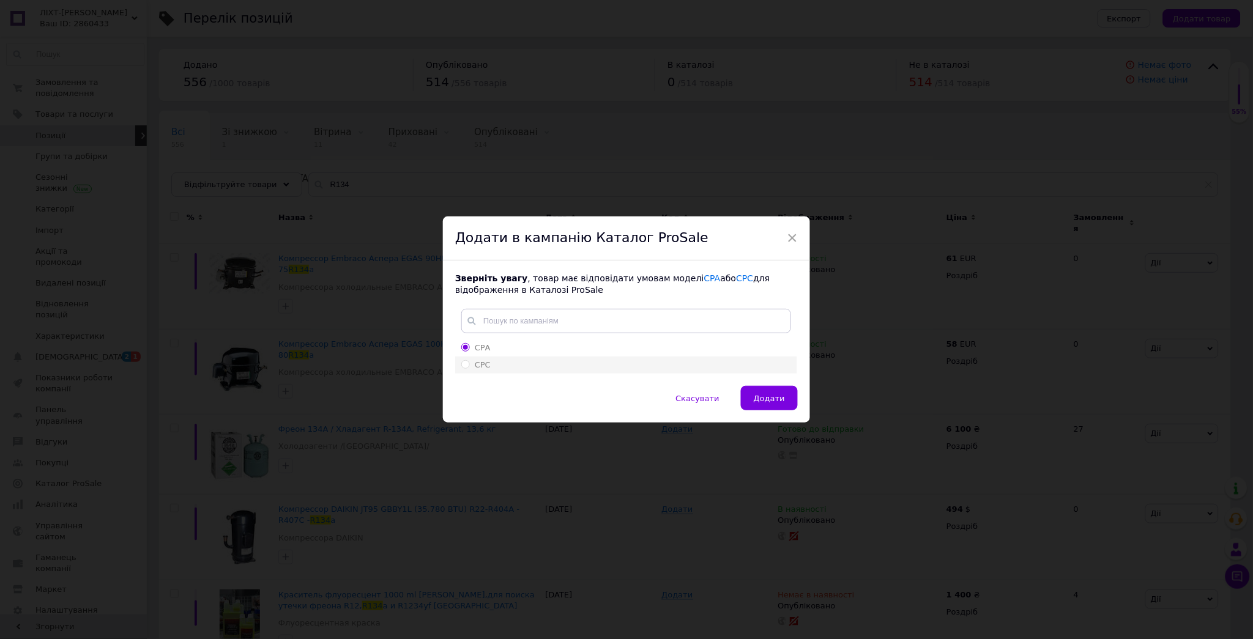
click at [466, 372] on li "СРС" at bounding box center [626, 365] width 342 height 17
radio input "false"
radio input "true"
click at [780, 401] on span "Додати" at bounding box center [769, 398] width 31 height 9
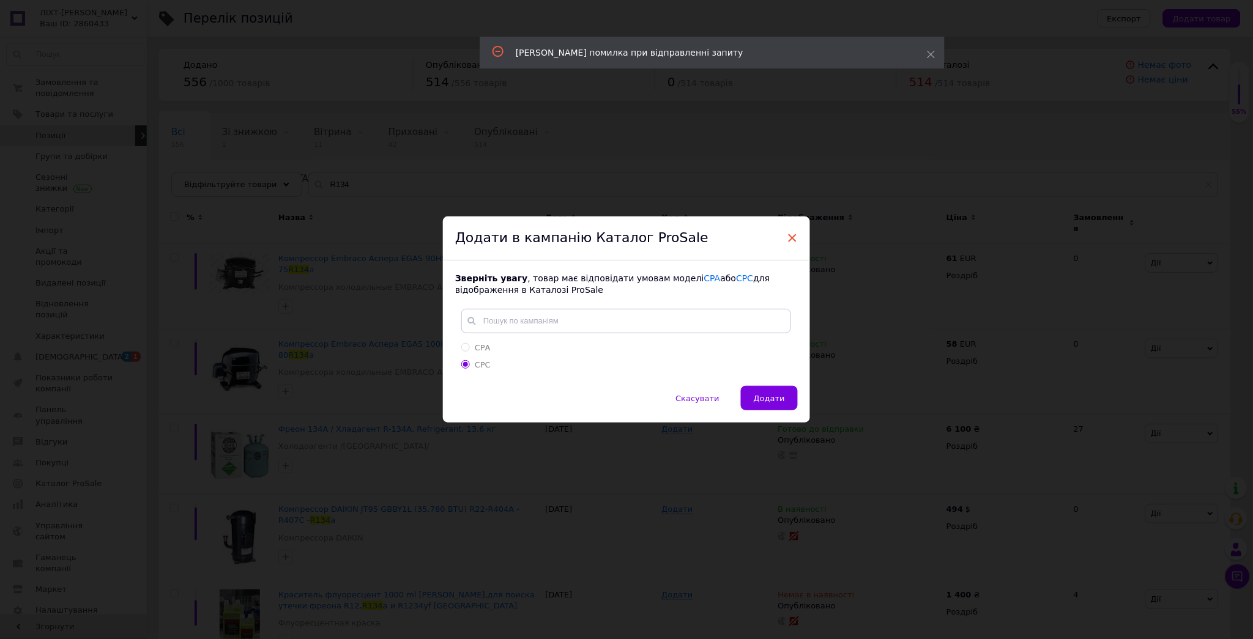
click at [792, 239] on span "×" at bounding box center [792, 238] width 11 height 21
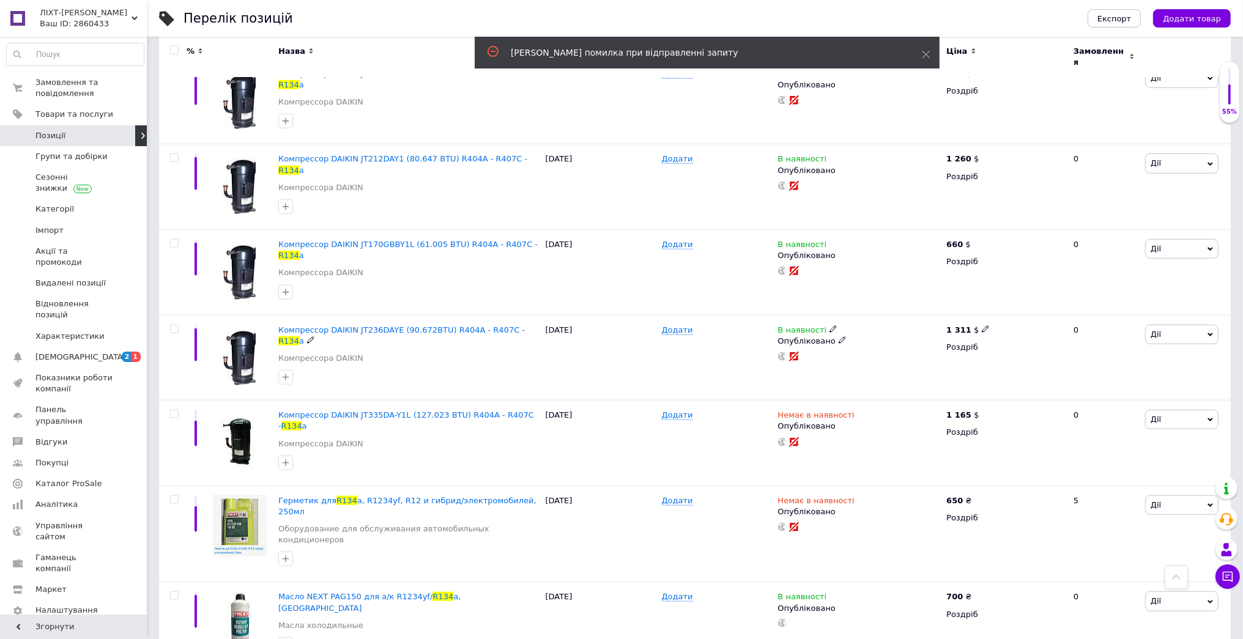
scroll to position [882, 0]
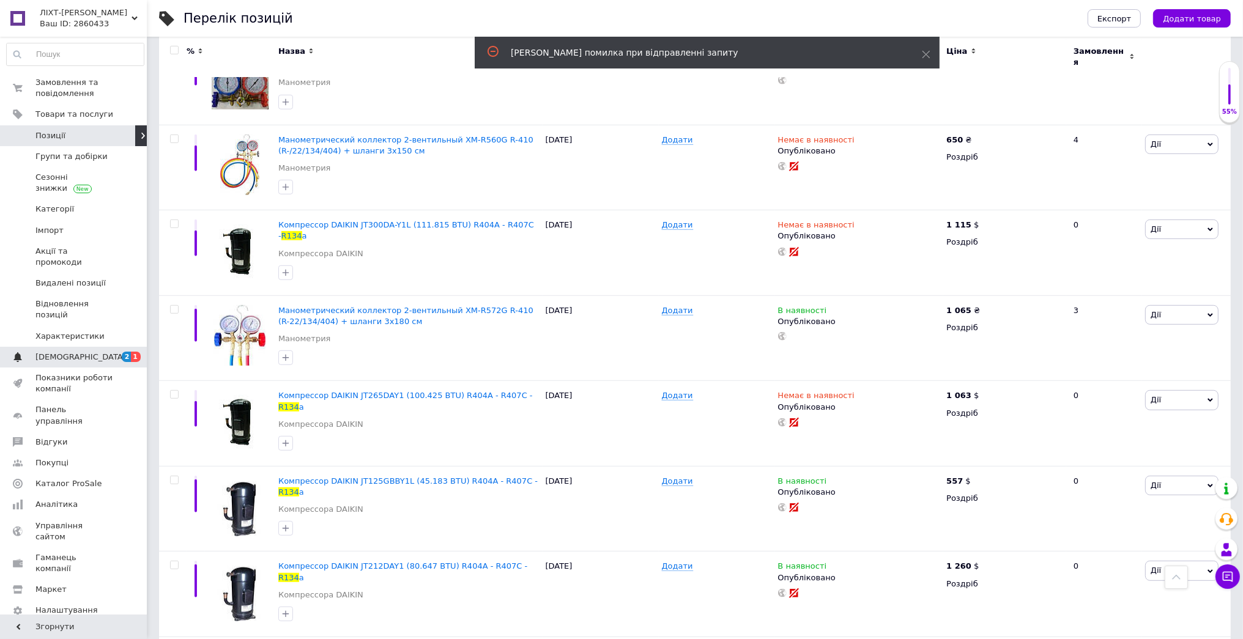
click at [87, 352] on span "[DEMOGRAPHIC_DATA]" at bounding box center [74, 357] width 78 height 11
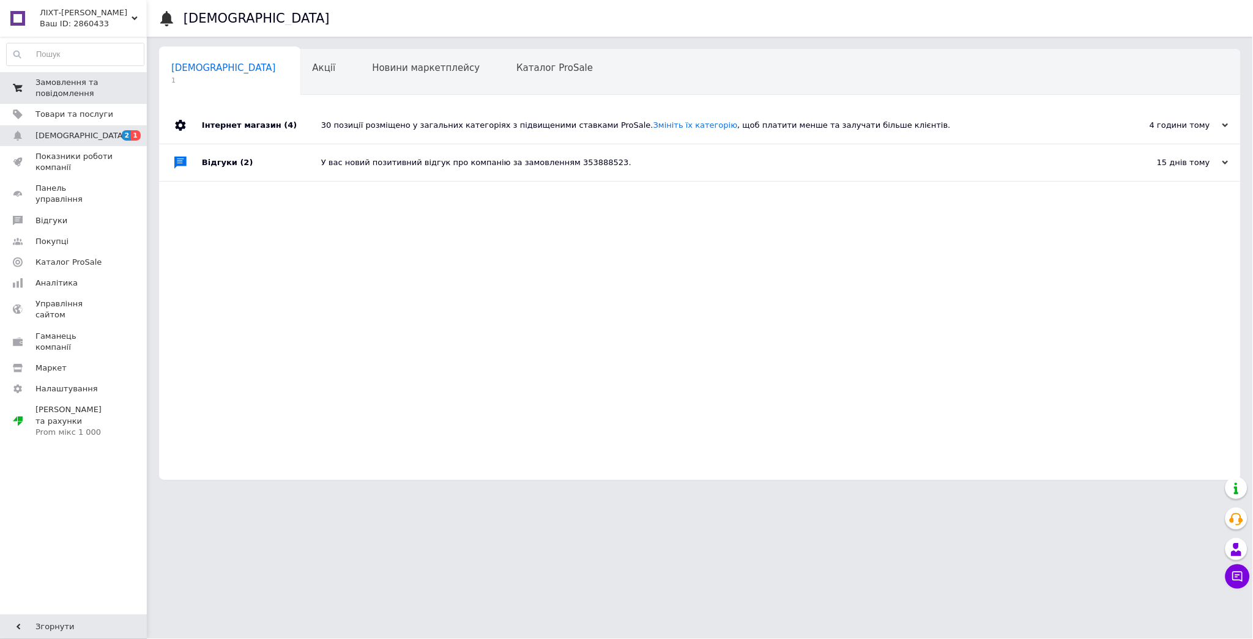
click at [80, 81] on span "Замовлення та повідомлення" at bounding box center [74, 88] width 78 height 22
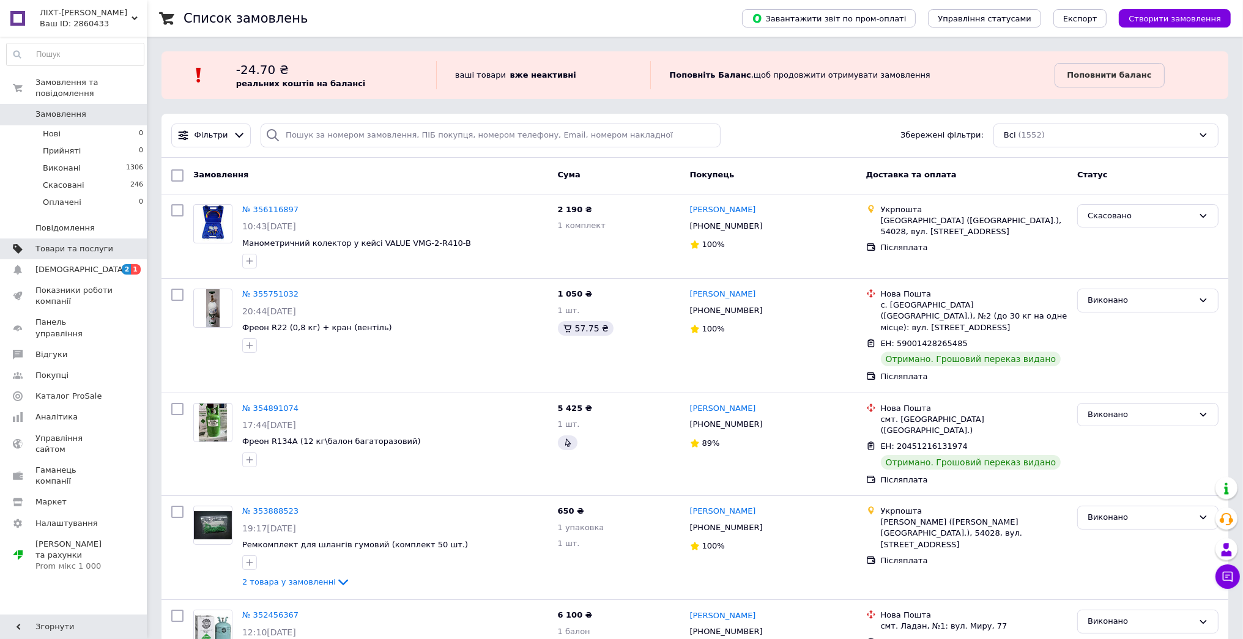
click at [105, 244] on span "Товари та послуги" at bounding box center [74, 249] width 78 height 11
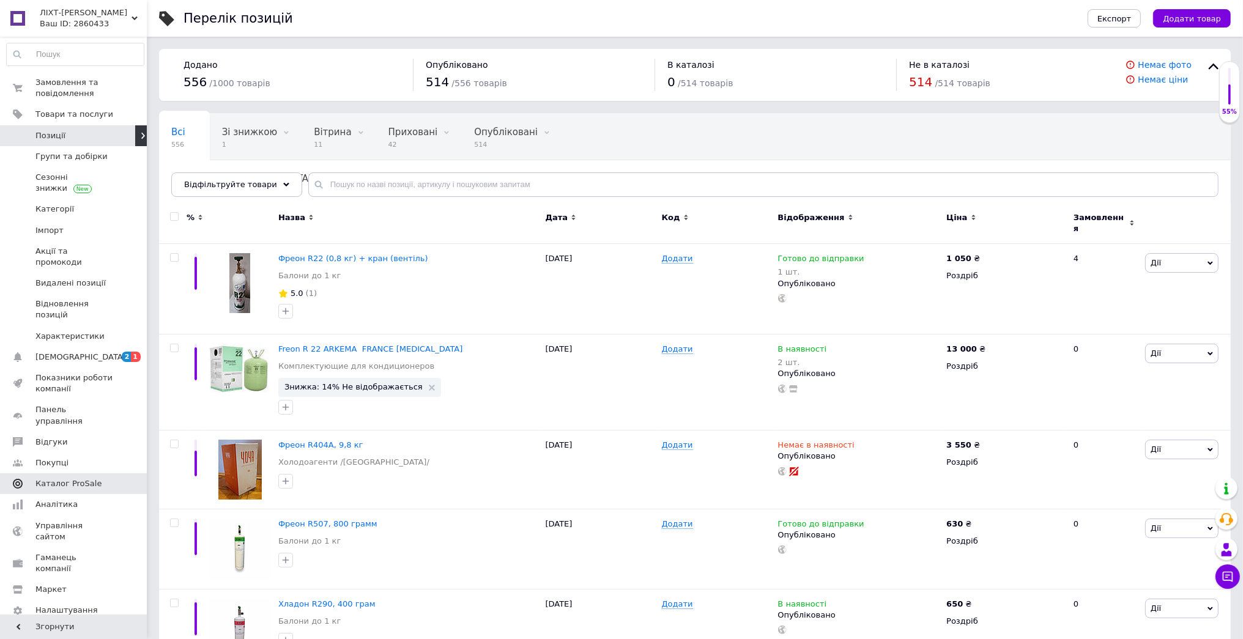
click at [101, 478] on span "Каталог ProSale" at bounding box center [74, 483] width 78 height 11
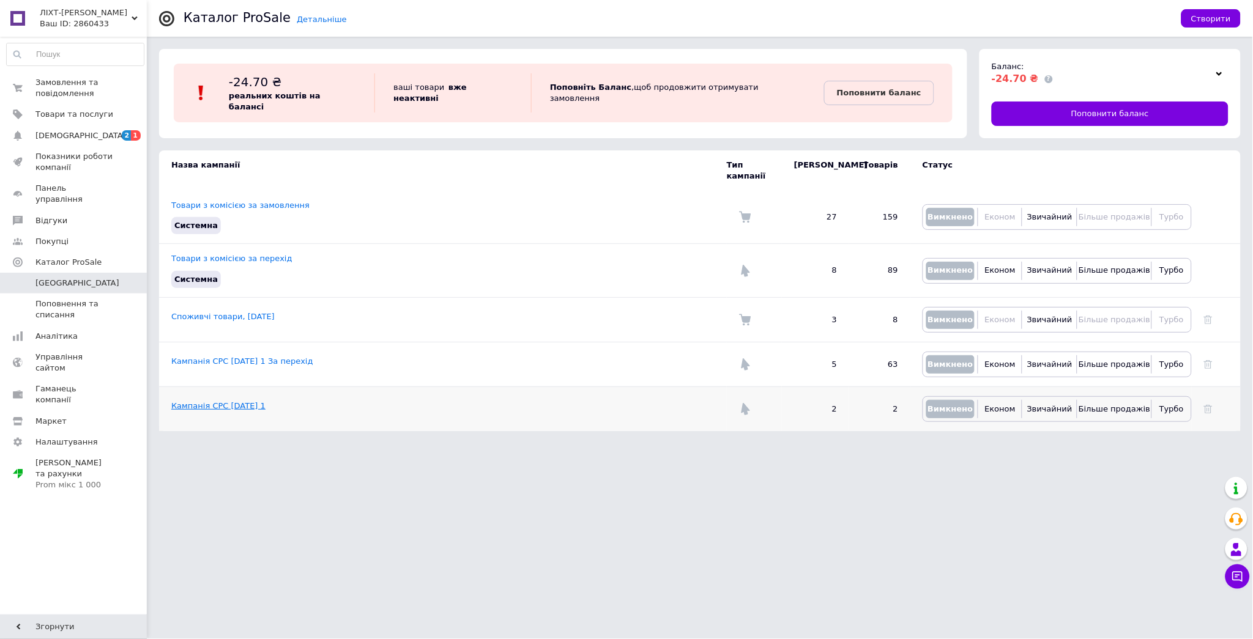
click at [248, 401] on link "Кампанія CPC [DATE] 1" at bounding box center [218, 405] width 94 height 9
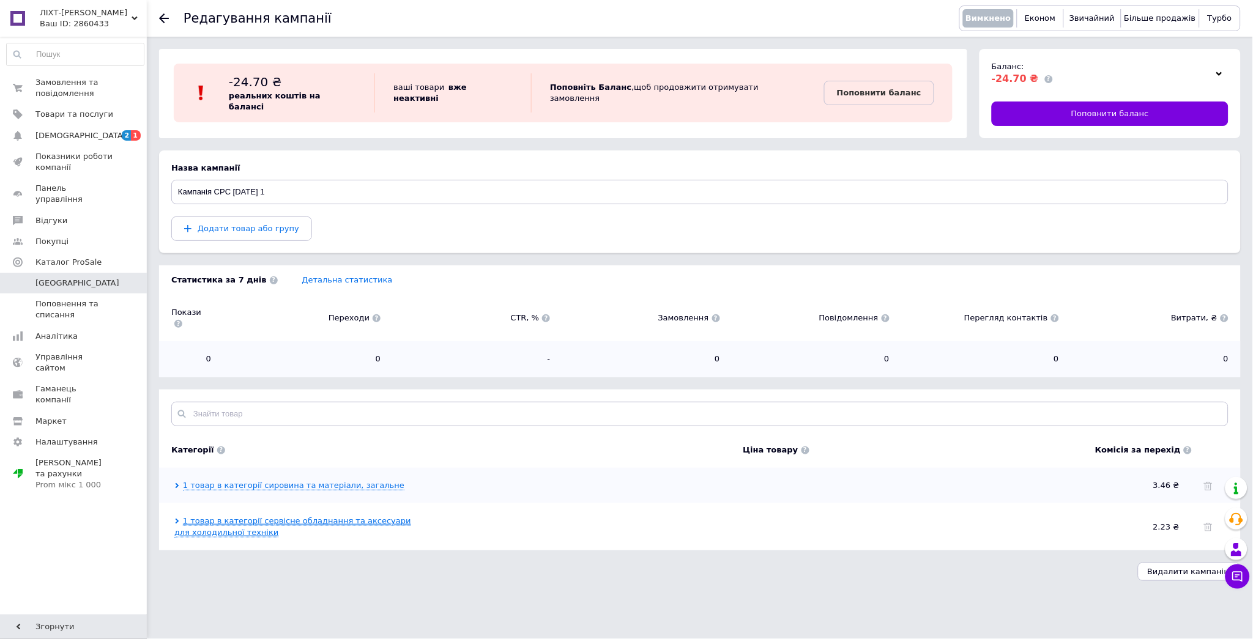
click at [374, 516] on link "1 товар в категорії сервісне обладнання та аксесуари для холодильної техніки" at bounding box center [292, 526] width 237 height 21
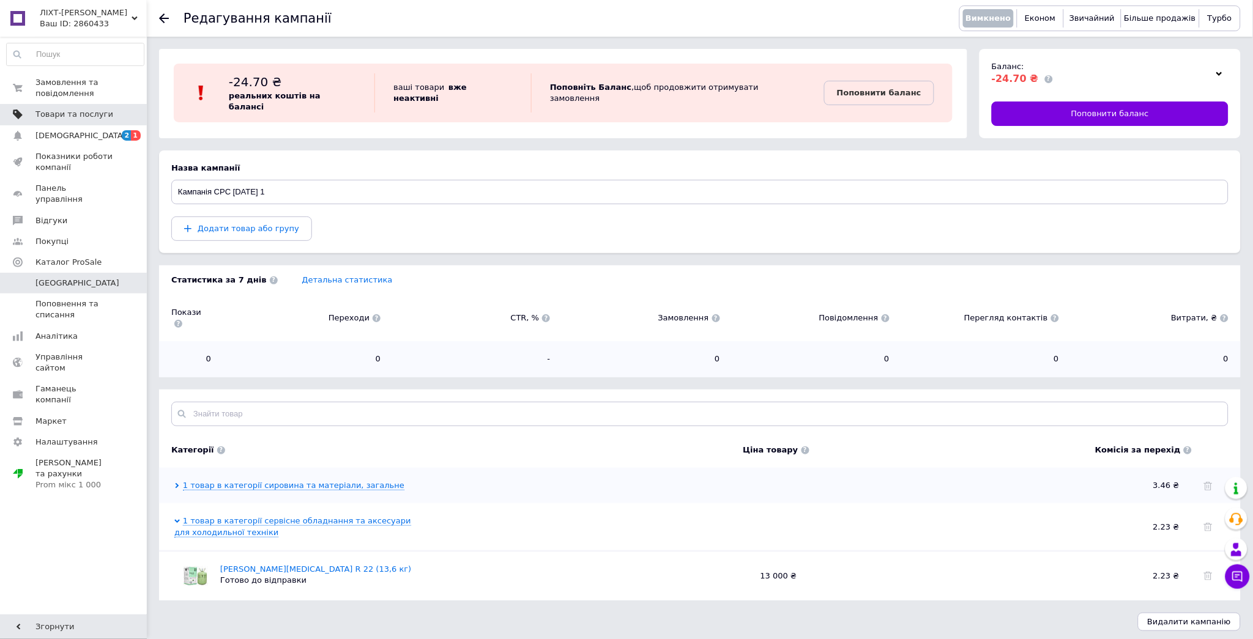
click at [94, 116] on span "Товари та послуги" at bounding box center [74, 114] width 78 height 11
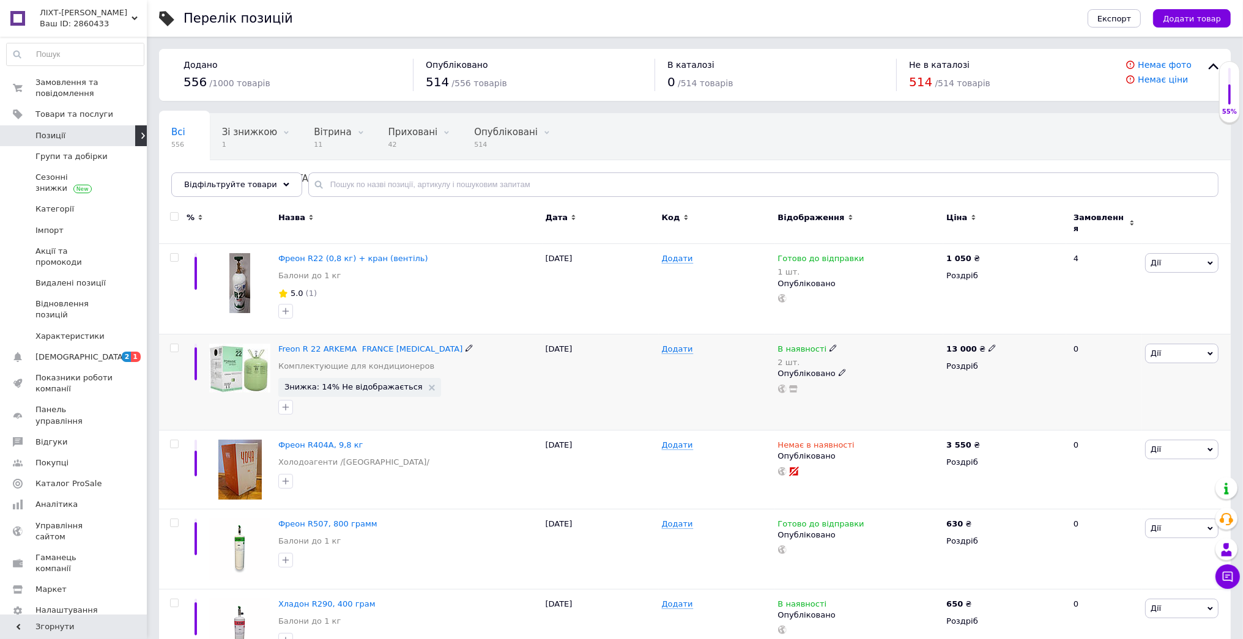
click at [1164, 349] on span "Дії" at bounding box center [1181, 354] width 73 height 20
click at [1139, 545] on li "Видалити" at bounding box center [1137, 549] width 162 height 17
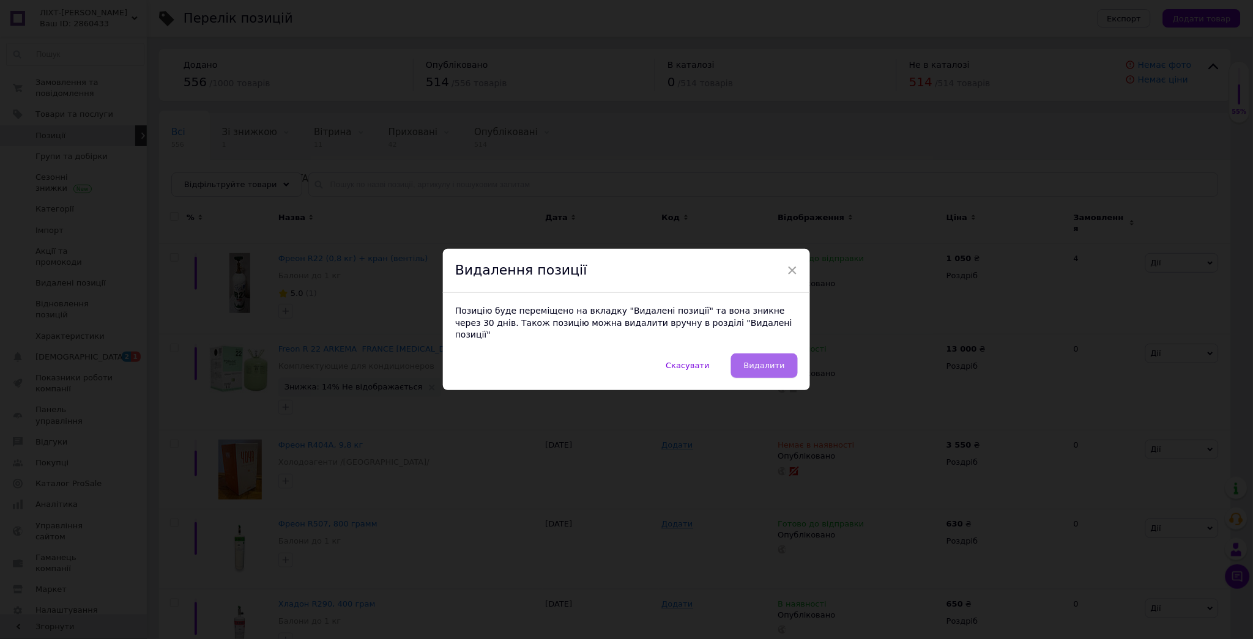
click at [773, 361] on span "Видалити" at bounding box center [764, 365] width 41 height 9
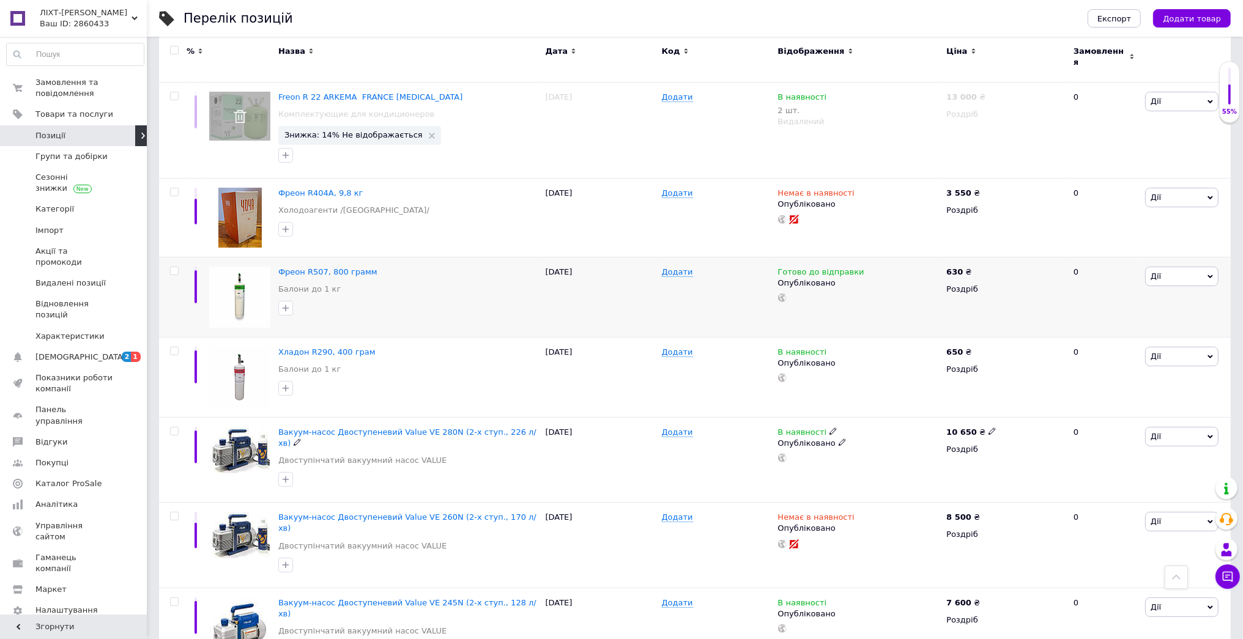
scroll to position [240, 0]
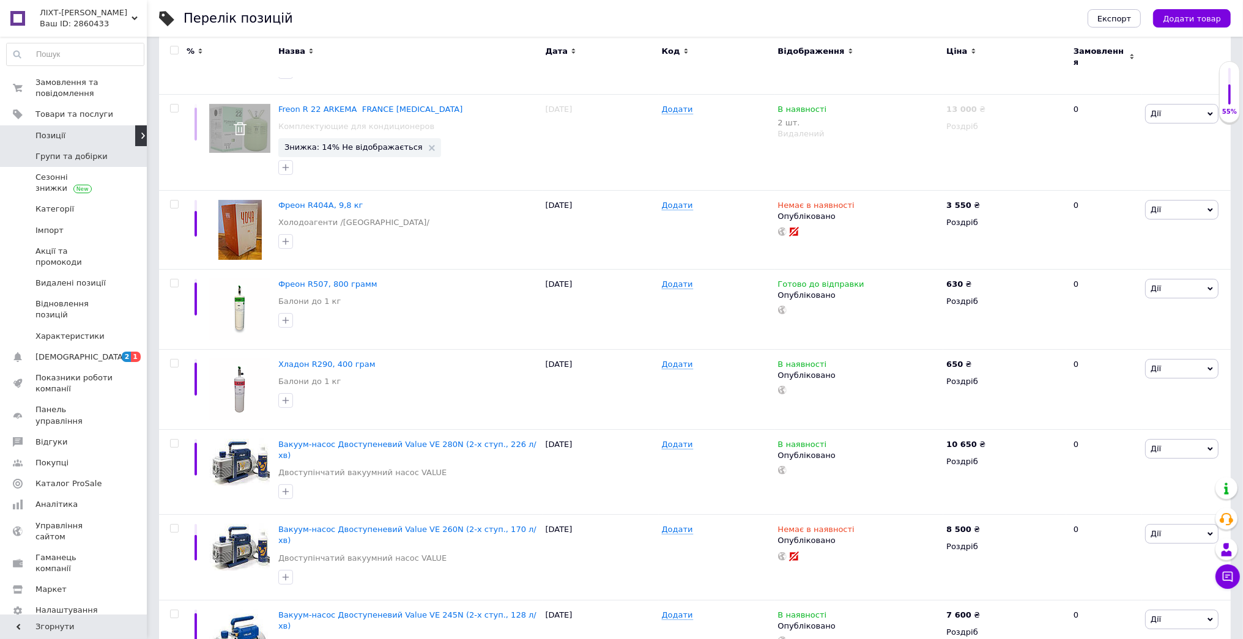
click at [101, 152] on span "Групи та добірки" at bounding box center [74, 156] width 78 height 11
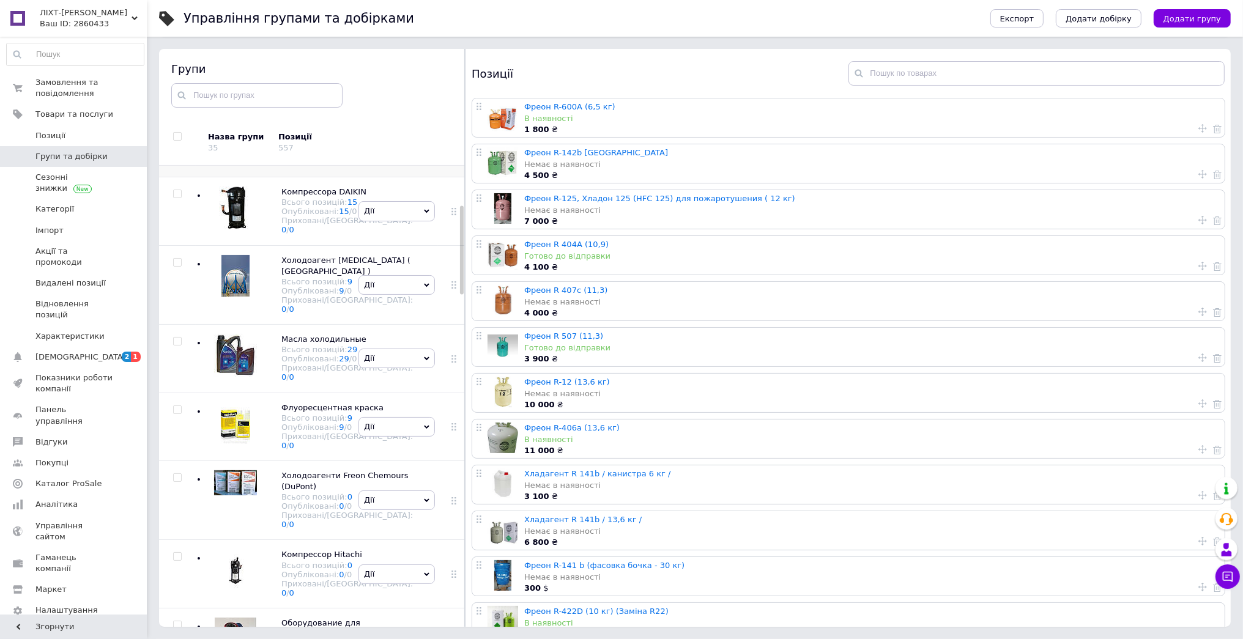
scroll to position [204, 0]
click at [302, 275] on span "Холодоагент Forane ( Франція )" at bounding box center [345, 265] width 129 height 20
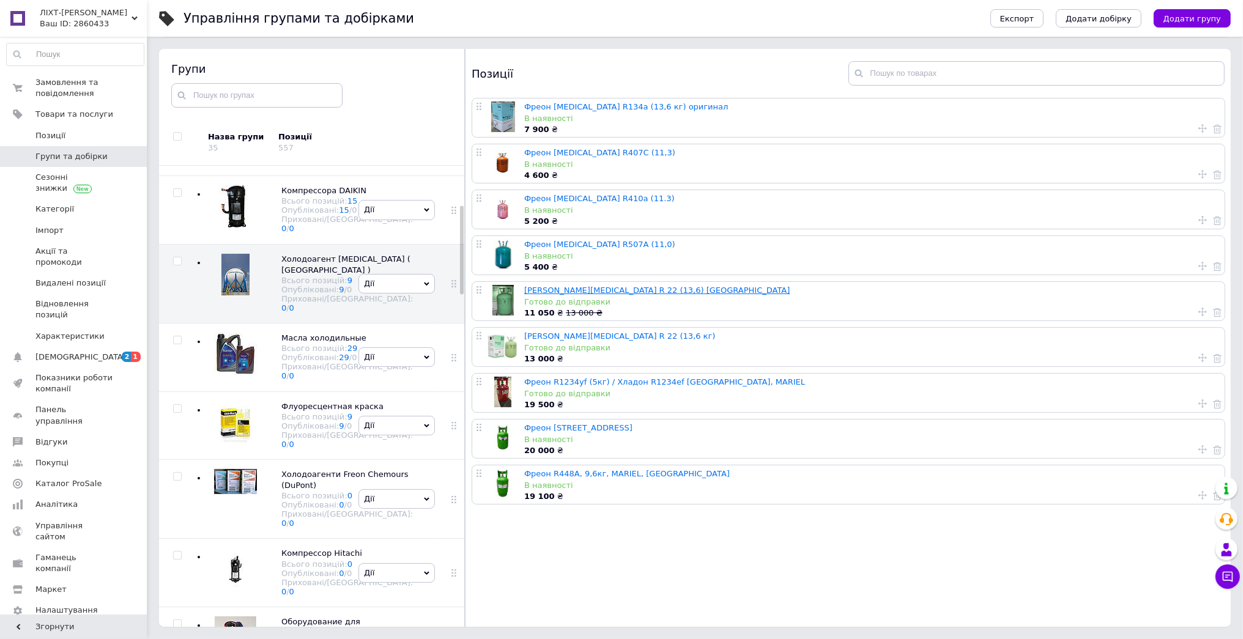
click at [613, 291] on link "Фреон Forane R 22 (13,6) Франция" at bounding box center [657, 290] width 266 height 9
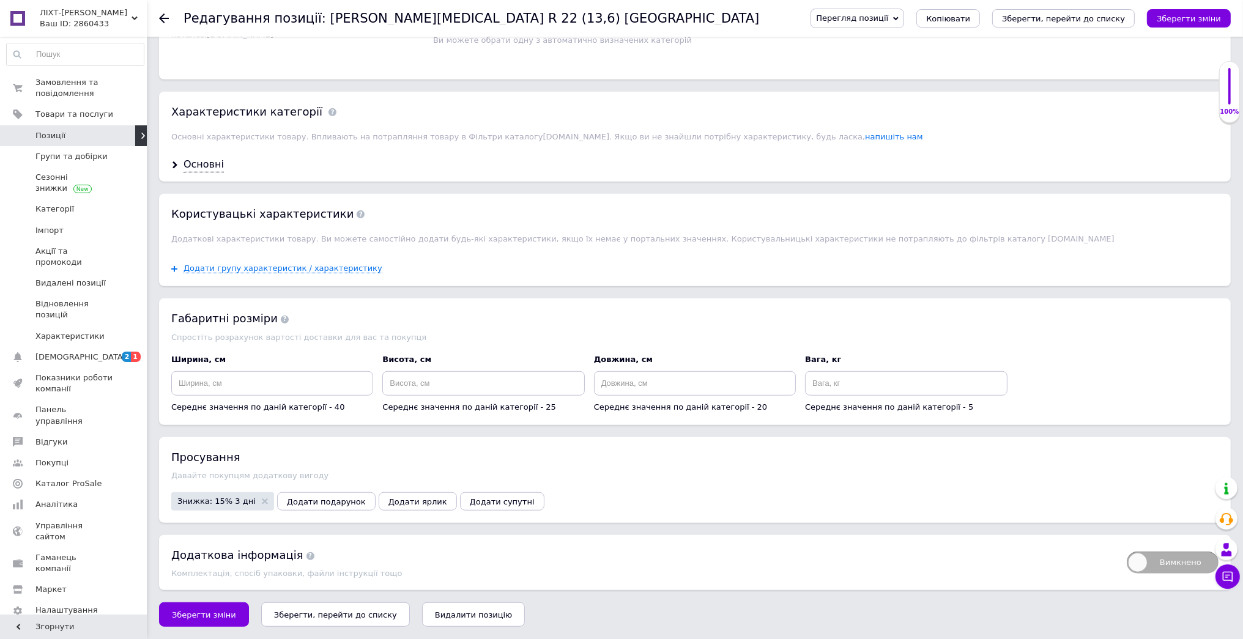
scroll to position [1011, 0]
click at [262, 500] on icon at bounding box center [265, 502] width 6 height 6
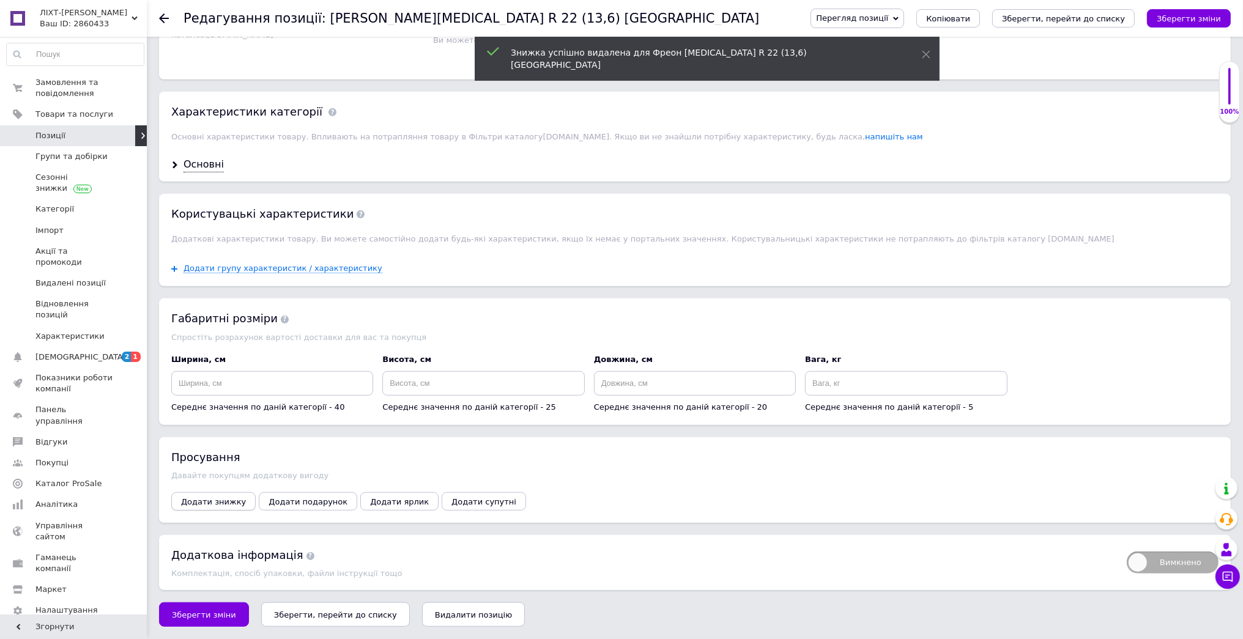
click at [225, 502] on span "Додати знижку" at bounding box center [213, 501] width 65 height 9
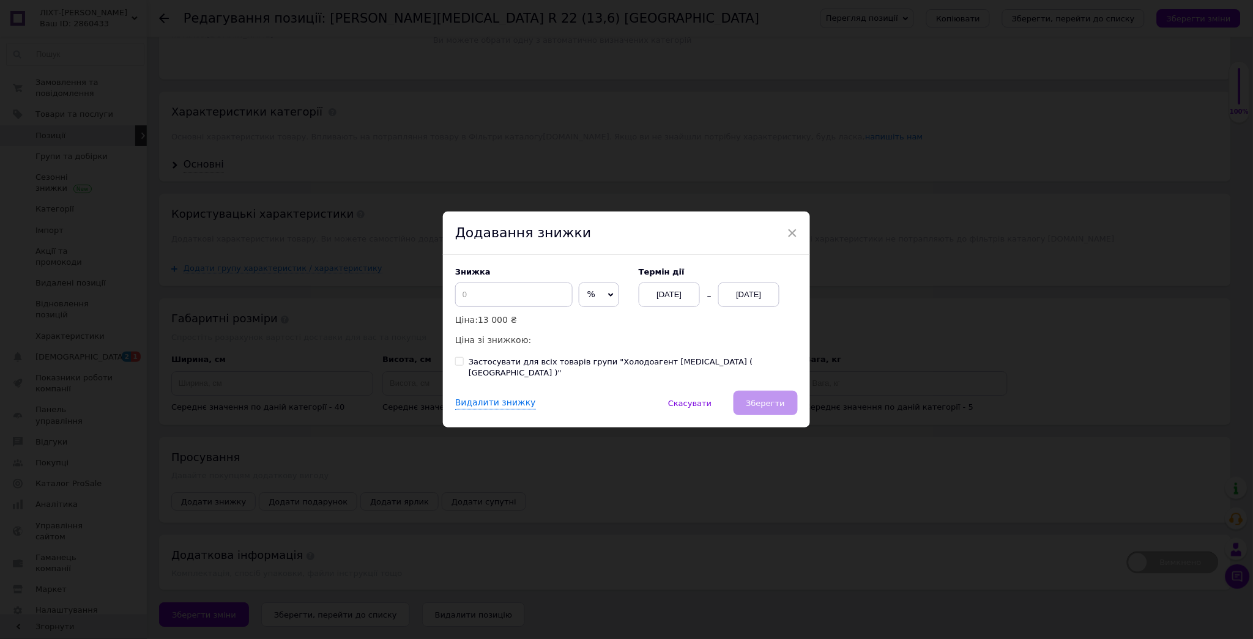
click at [743, 303] on div "12.08.2025" at bounding box center [748, 295] width 61 height 24
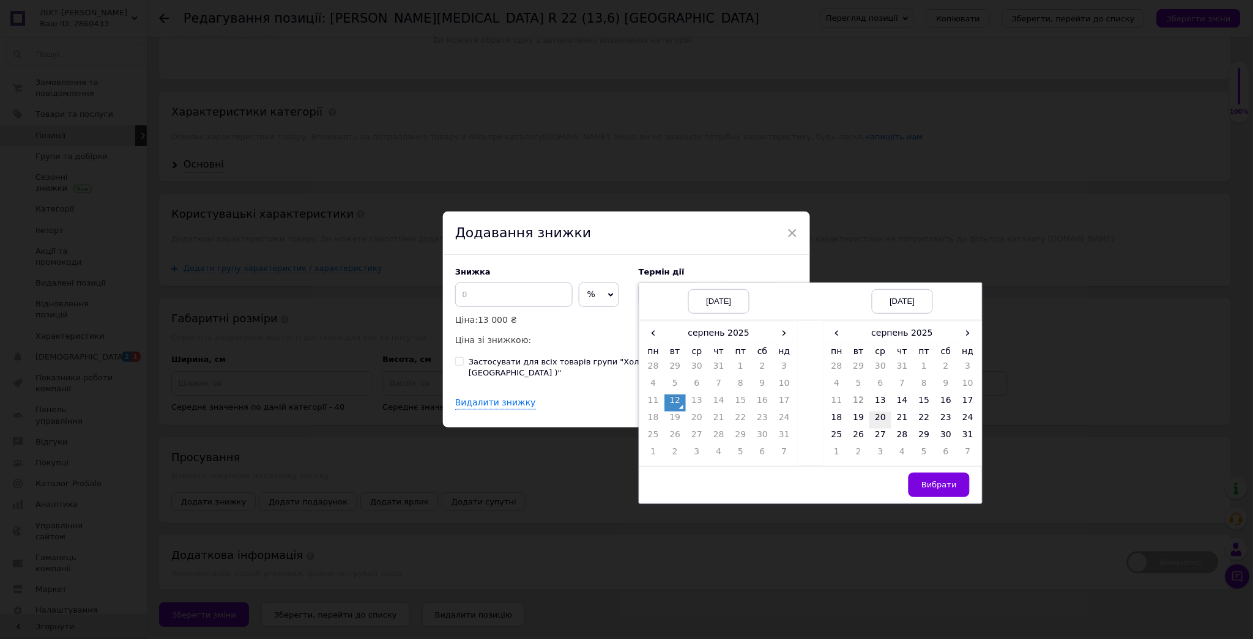
click at [879, 426] on td "20" at bounding box center [880, 420] width 22 height 17
click at [938, 489] on span "Вибрати" at bounding box center [938, 484] width 35 height 9
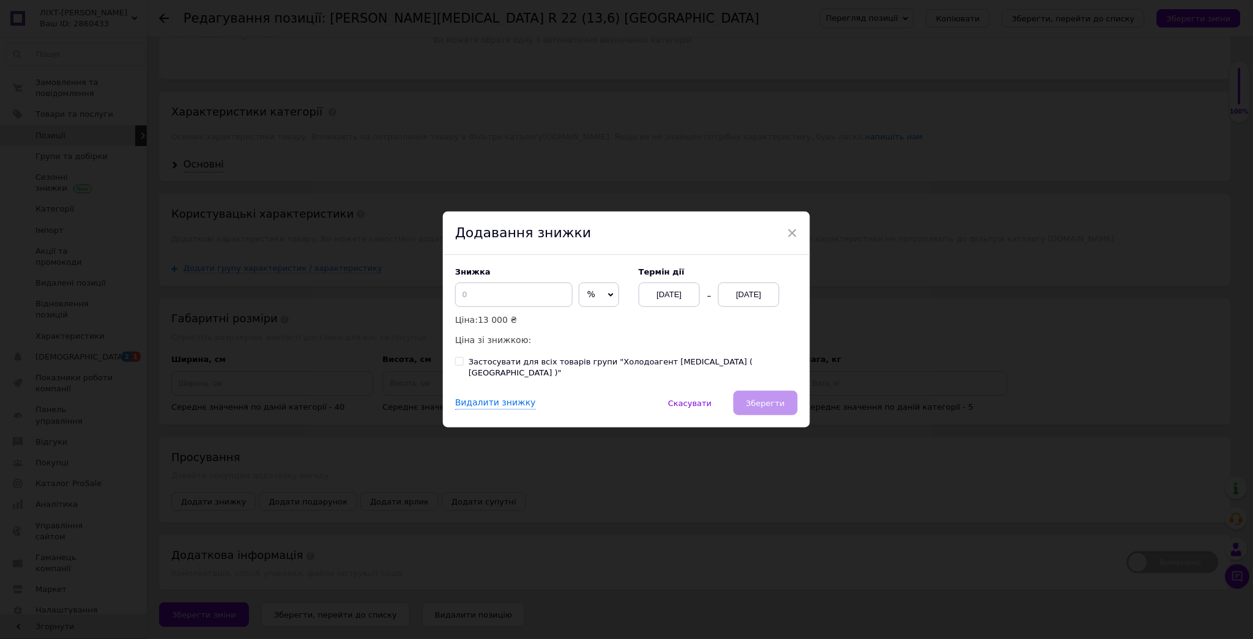
click at [457, 365] on input "Застосувати для всіх товарів групи "Холодоагент Forane ( Франція )"" at bounding box center [459, 361] width 8 height 8
checkbox input "true"
drag, startPoint x: 497, startPoint y: 302, endPoint x: 454, endPoint y: 313, distance: 44.2
click at [455, 307] on div at bounding box center [513, 295] width 117 height 24
type input "15"
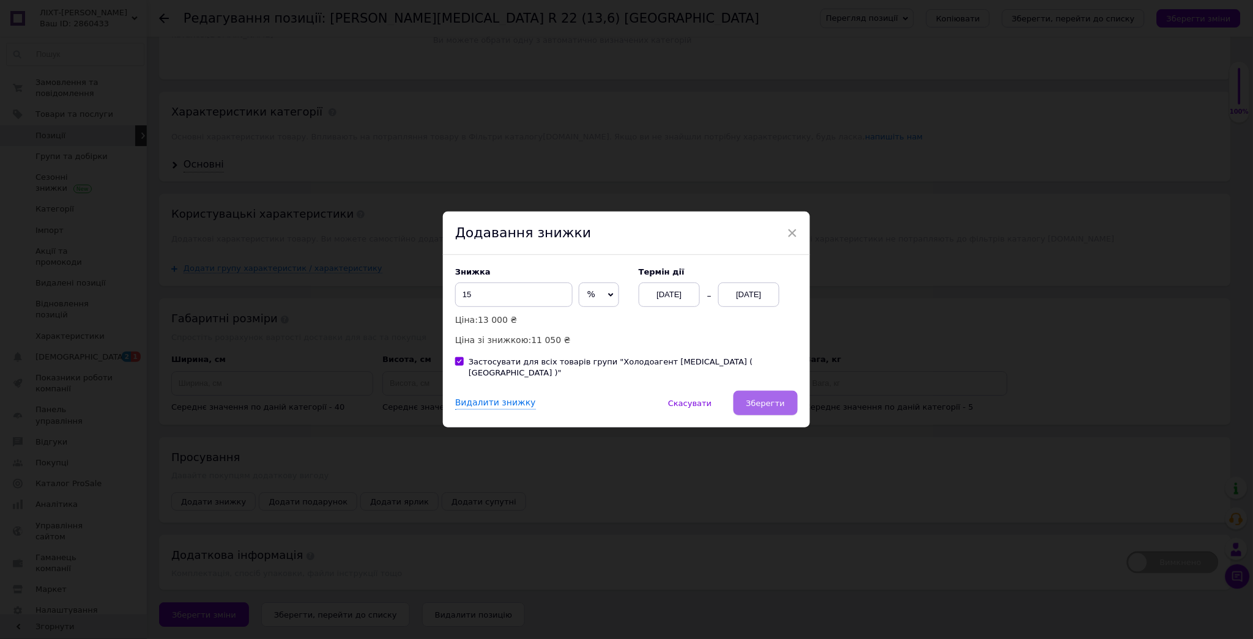
click at [765, 399] on span "Зберегти" at bounding box center [765, 403] width 39 height 9
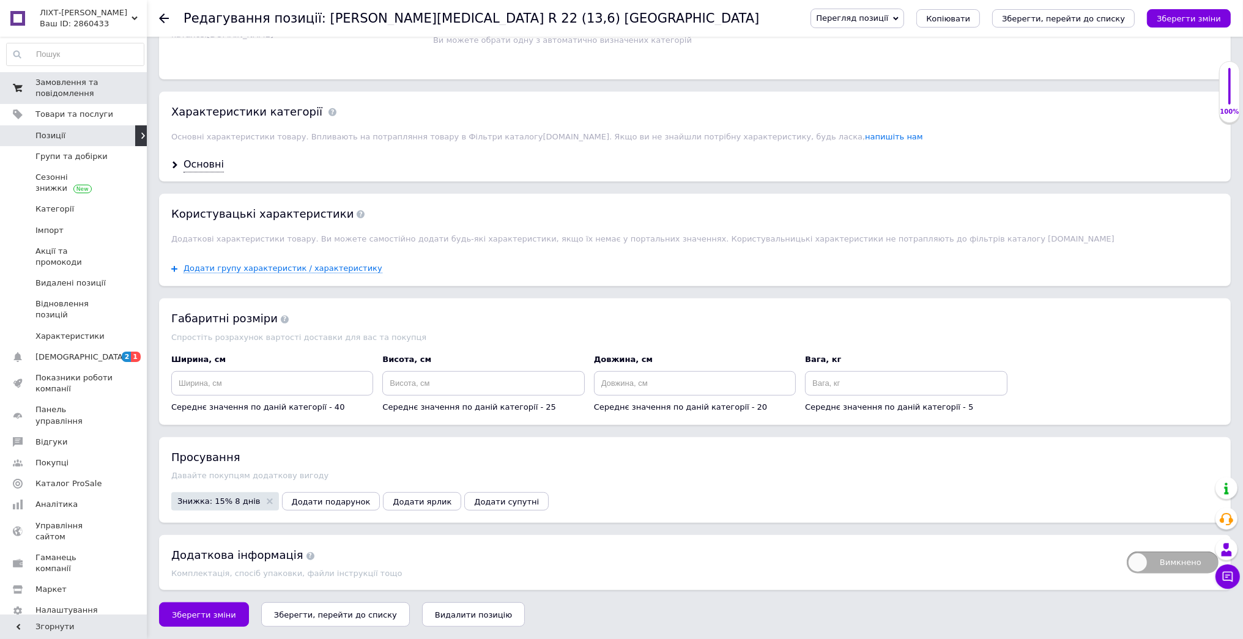
click at [100, 93] on span "Замовлення та повідомлення" at bounding box center [74, 88] width 78 height 22
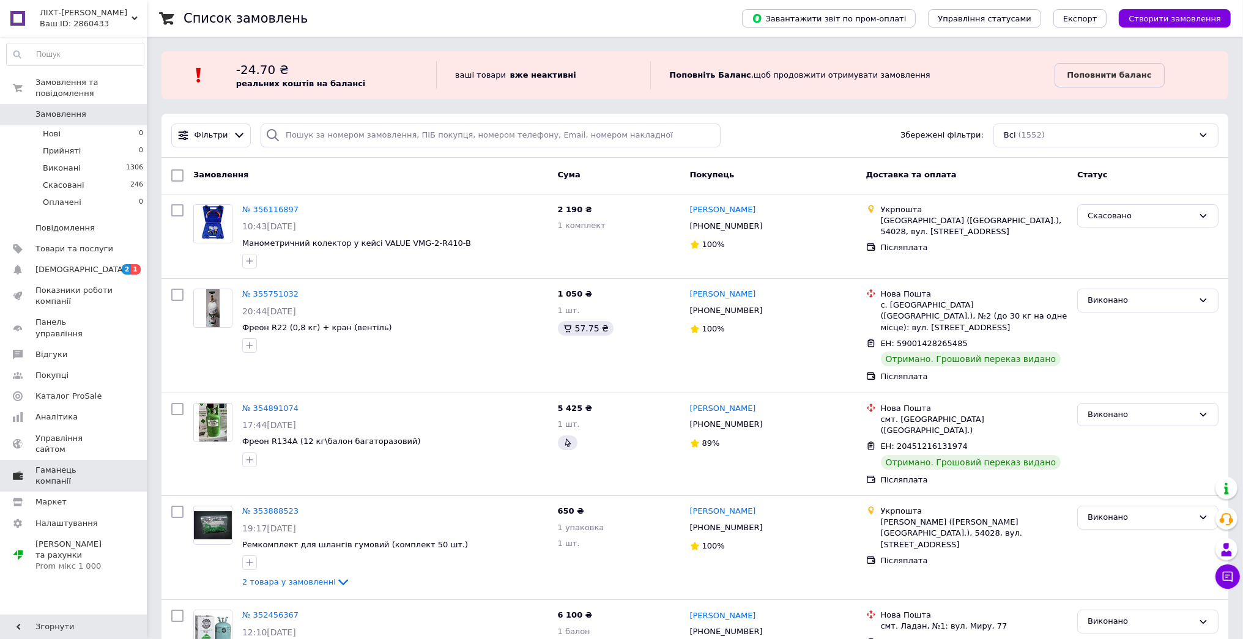
click at [104, 391] on span "Каталог ProSale" at bounding box center [74, 396] width 78 height 11
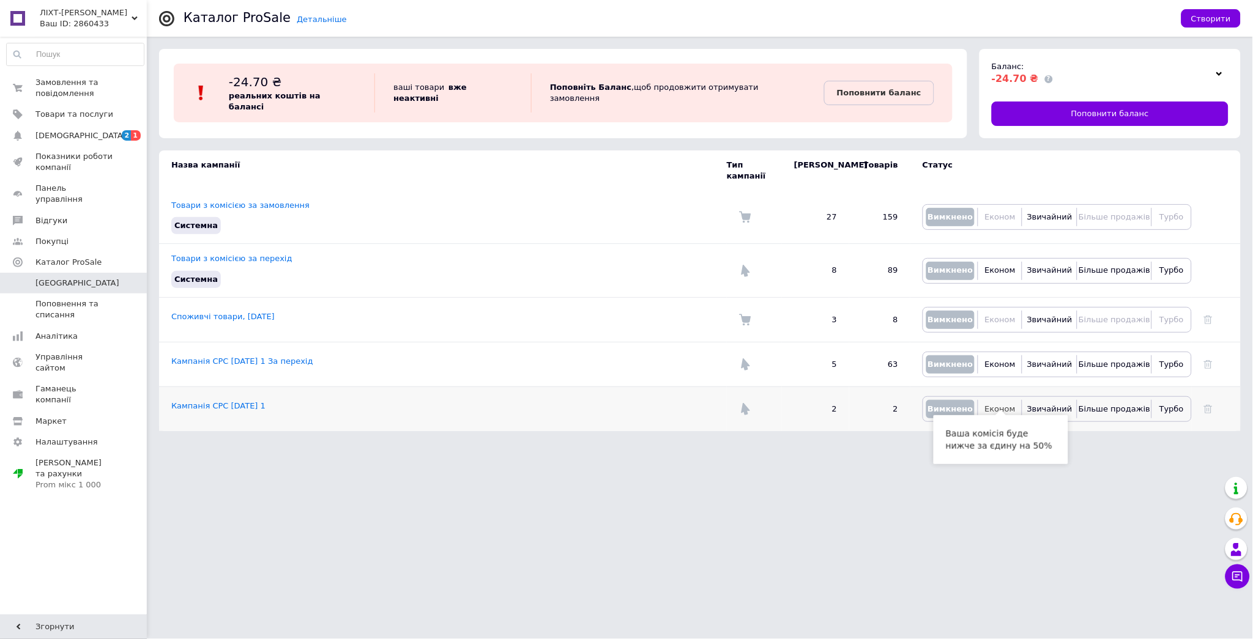
click at [1008, 404] on span "Економ" at bounding box center [1000, 408] width 31 height 9
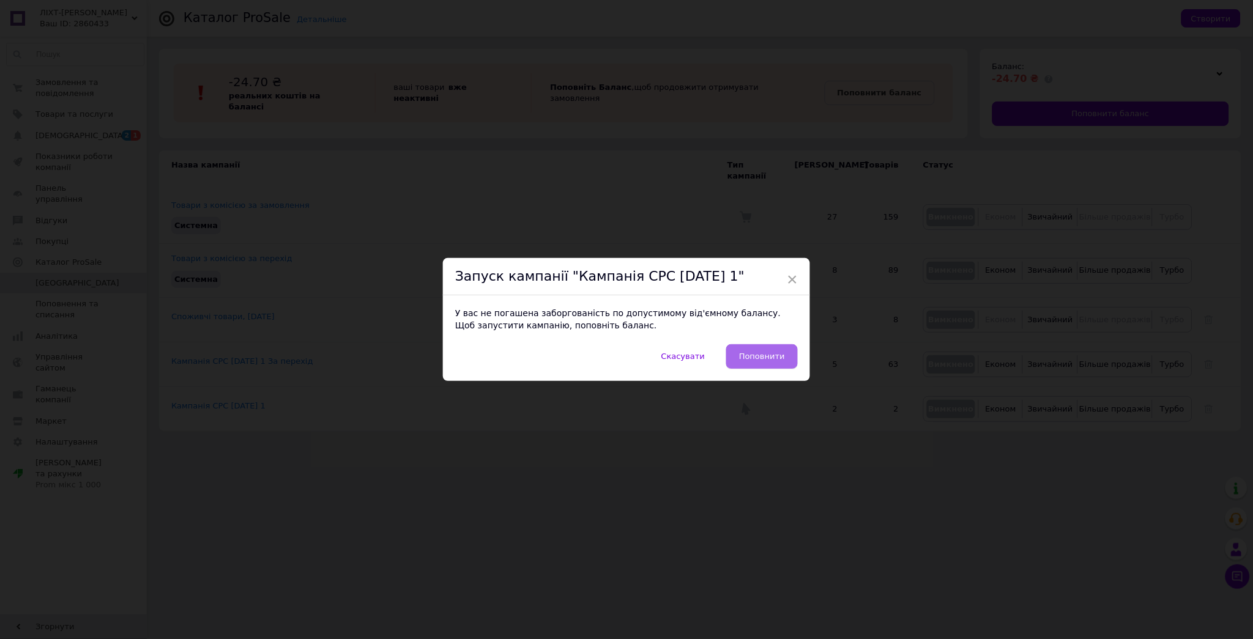
click at [768, 354] on span "Поповнити" at bounding box center [762, 357] width 46 height 12
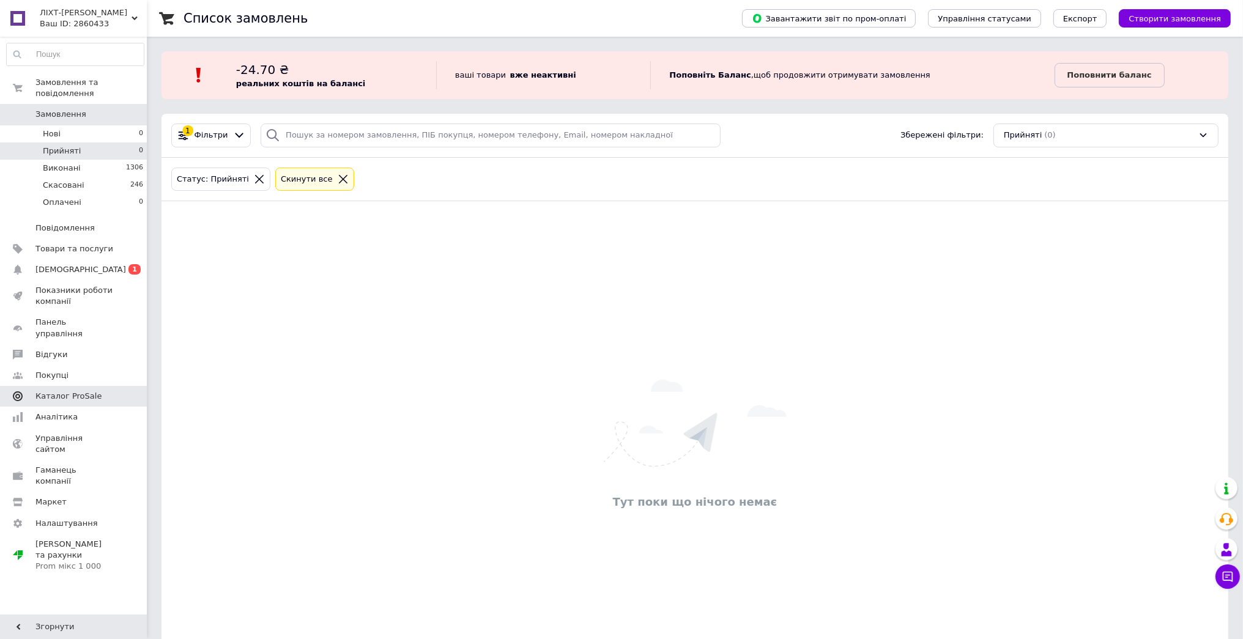
click at [110, 391] on span "Каталог ProSale" at bounding box center [74, 396] width 78 height 11
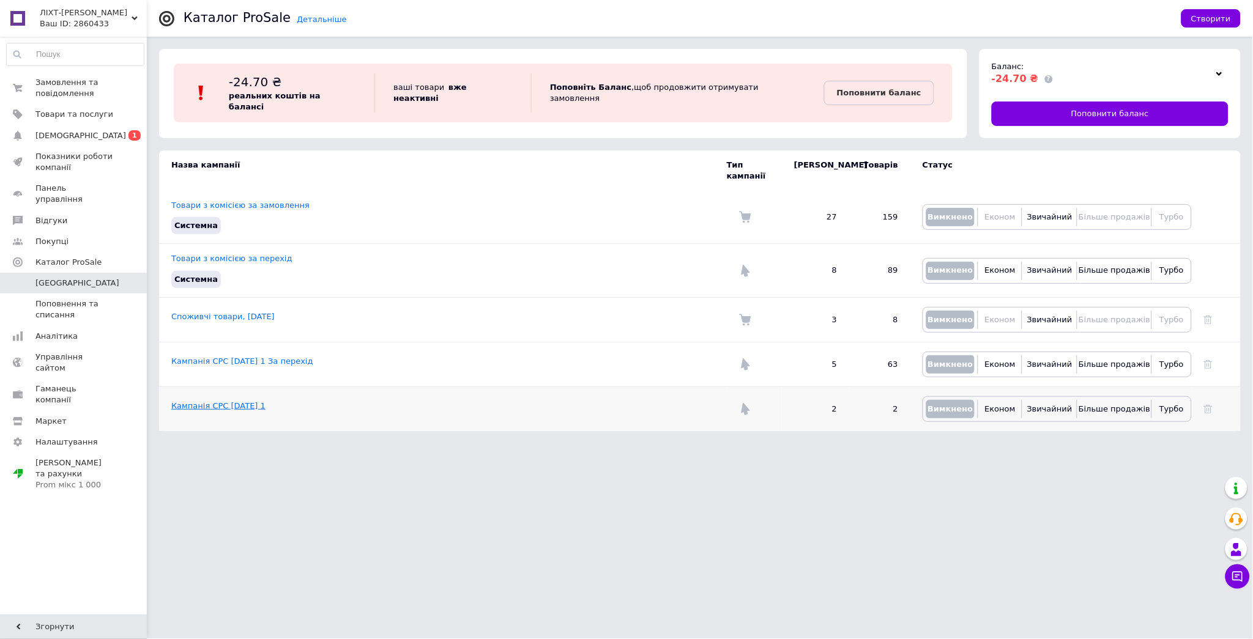
click at [245, 401] on link "Кампанія CPC [DATE] 1" at bounding box center [218, 405] width 94 height 9
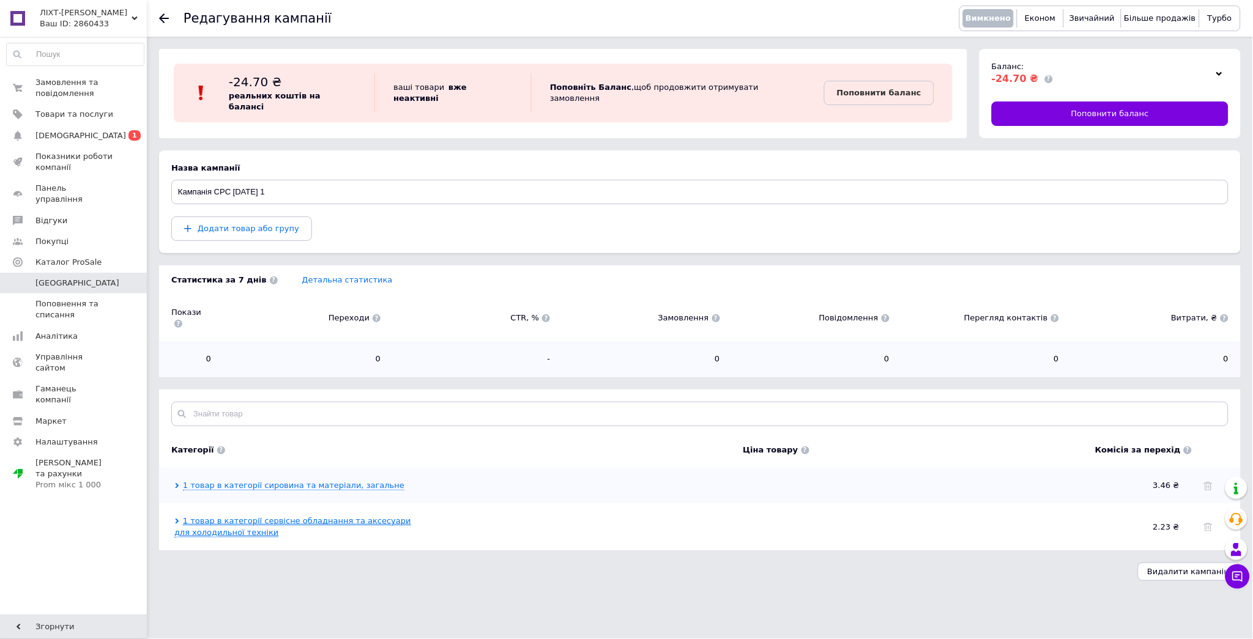
click at [305, 516] on link "1 товар в категорії сервісне обладнання та аксесуари для холодильної техніки" at bounding box center [292, 526] width 237 height 21
